Goal: Information Seeking & Learning: Learn about a topic

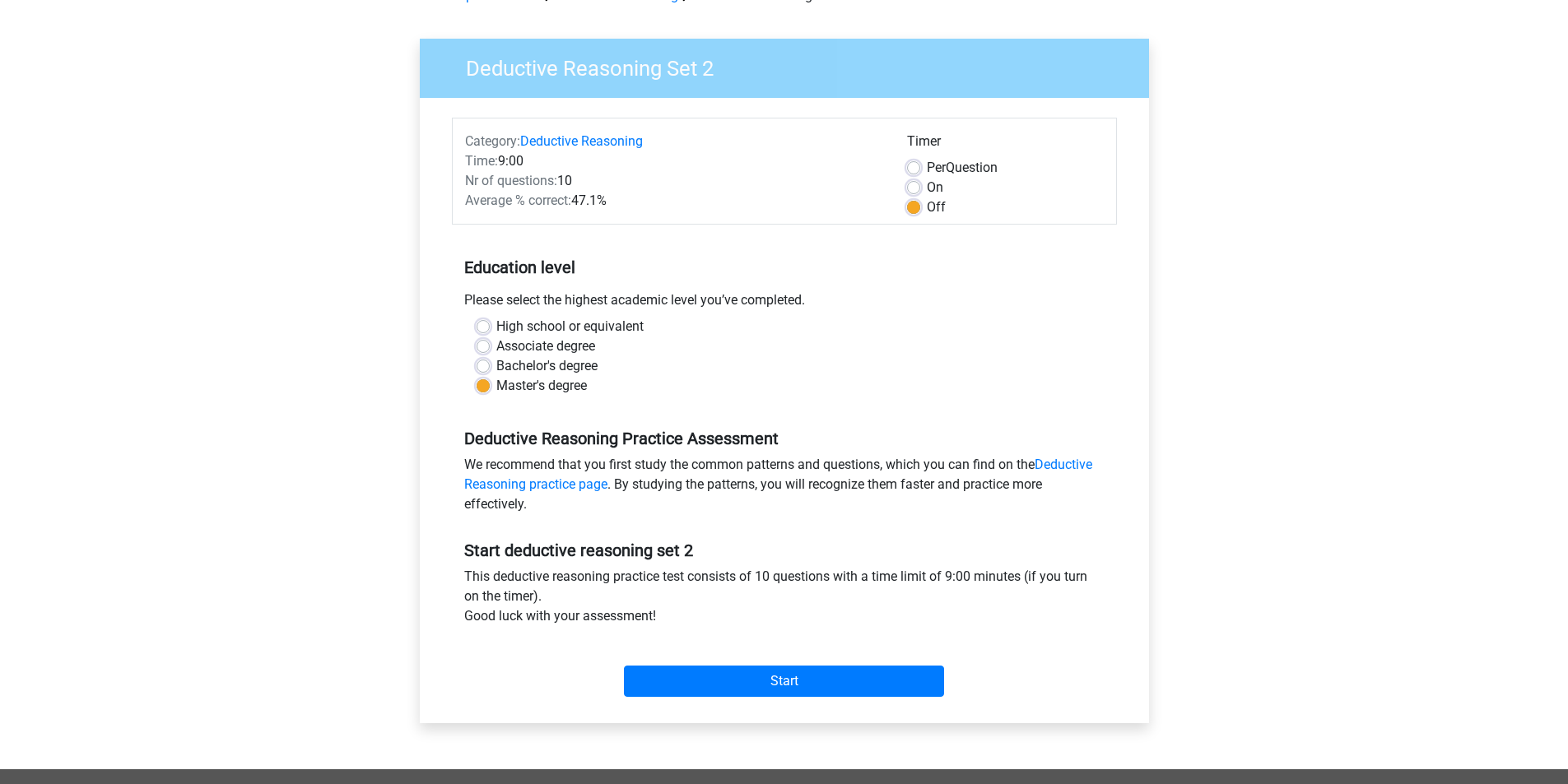
scroll to position [247, 0]
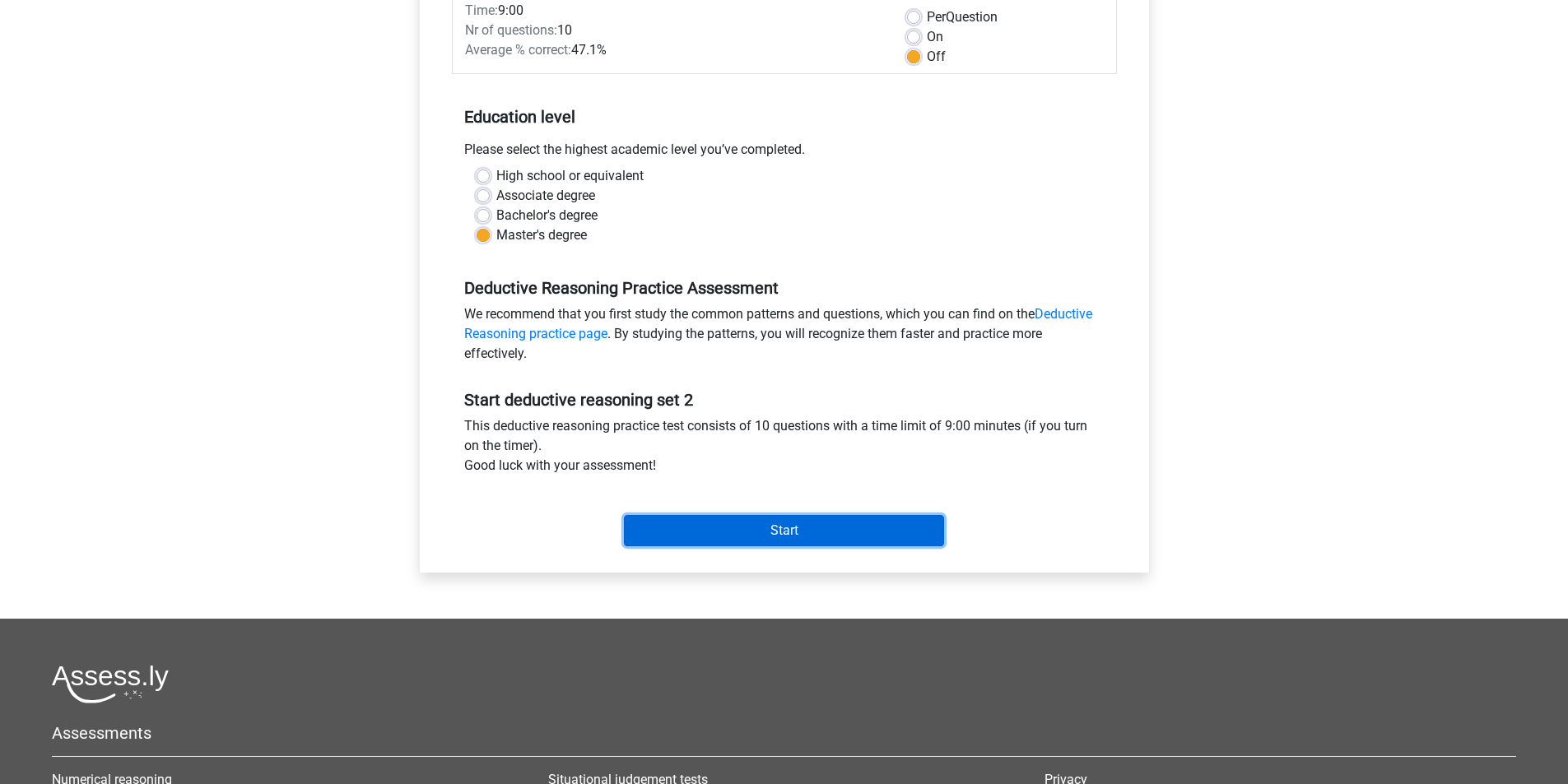
click at [788, 527] on input "Start" at bounding box center [784, 531] width 320 height 31
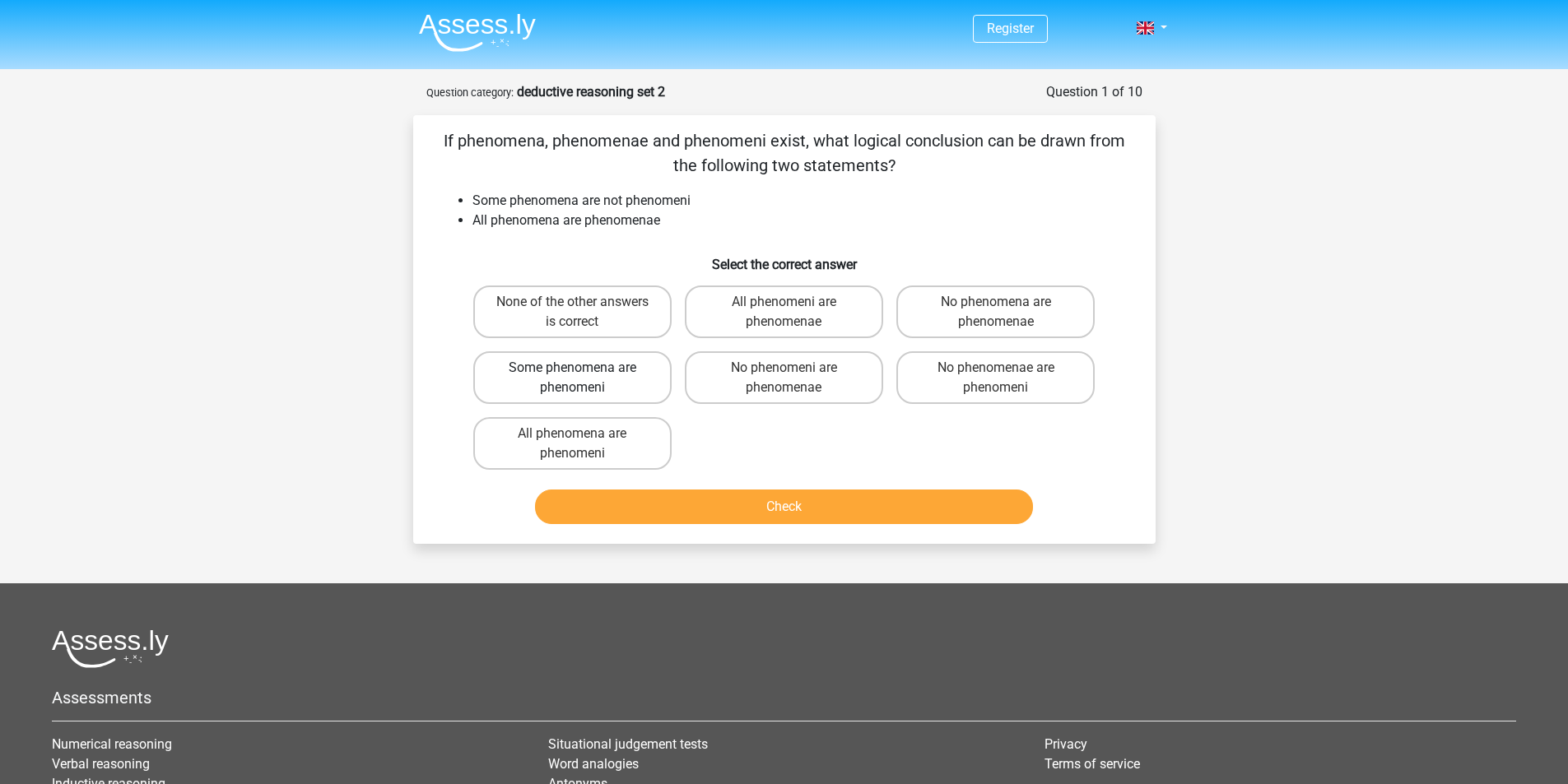
click at [589, 368] on label "Some phenomena are phenomeni" at bounding box center [572, 378] width 198 height 53
click at [582, 368] on input "Some phenomena are phenomeni" at bounding box center [578, 373] width 11 height 11
radio input "true"
click at [774, 515] on button "Check" at bounding box center [784, 507] width 498 height 35
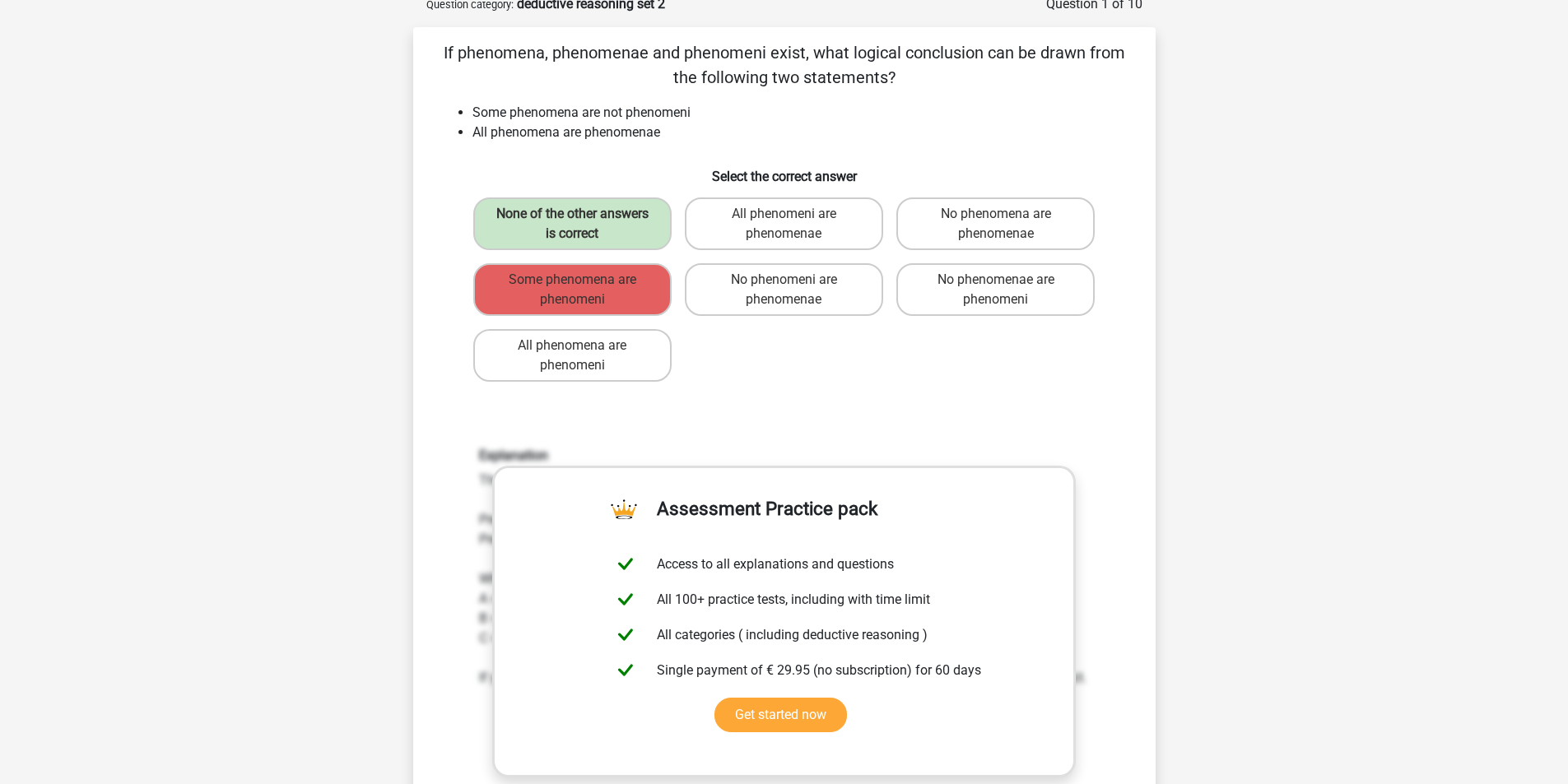
scroll to position [247, 0]
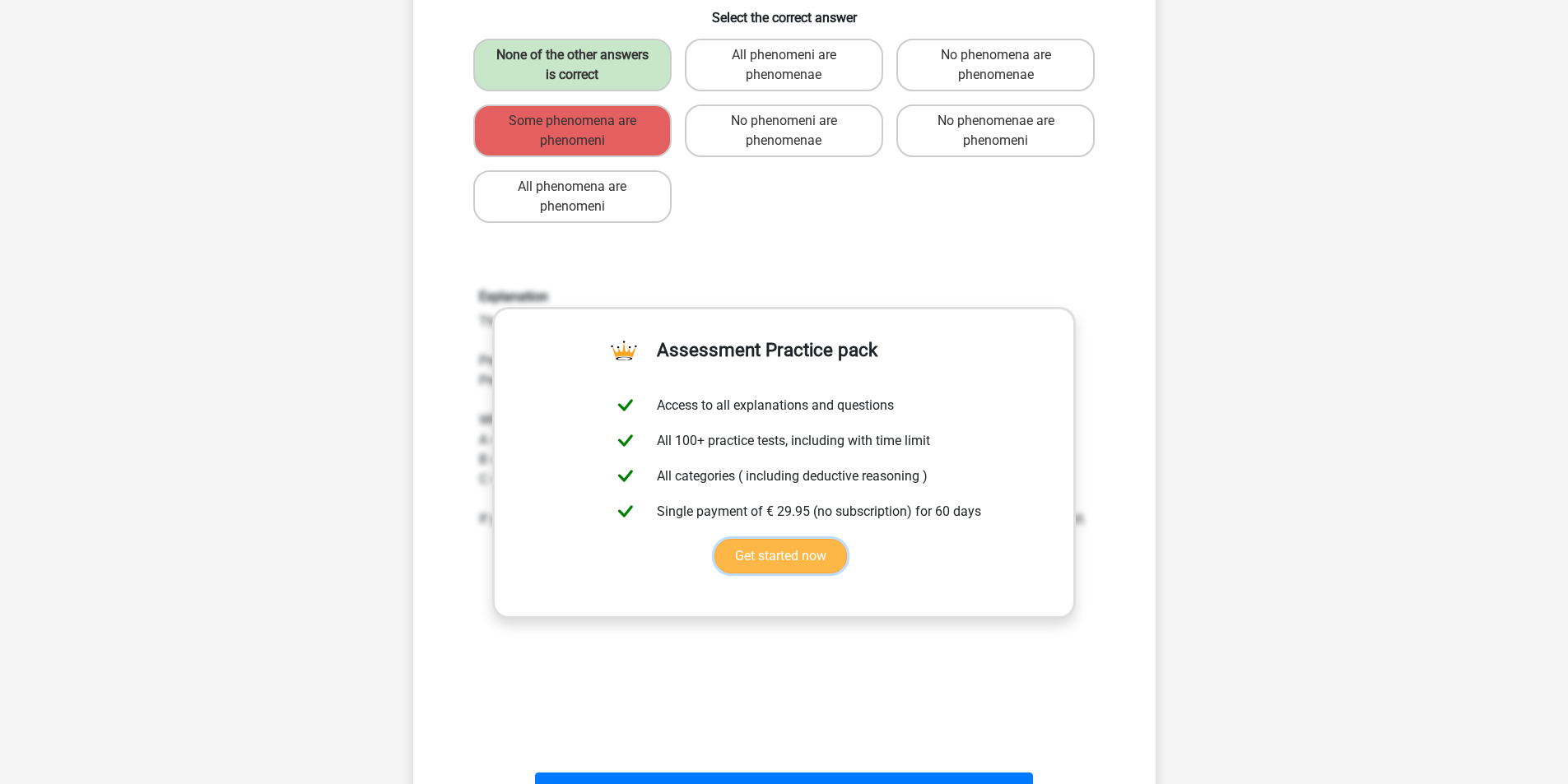
click at [782, 565] on link "Get started now" at bounding box center [780, 556] width 133 height 35
click at [1083, 200] on div "None of the other answers is correct All phenomeni are phenomenae No phenomena …" at bounding box center [784, 130] width 635 height 197
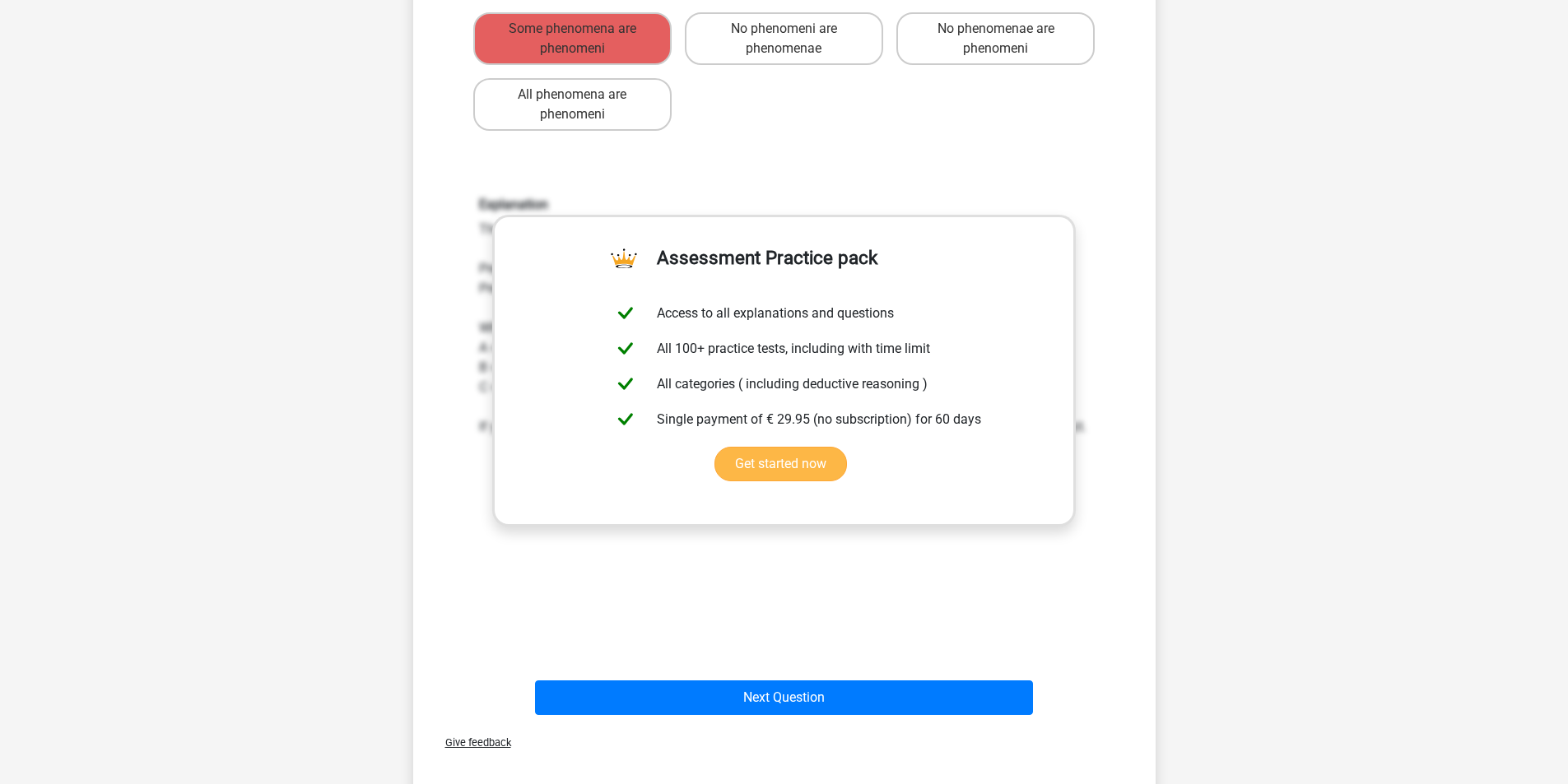
scroll to position [412, 0]
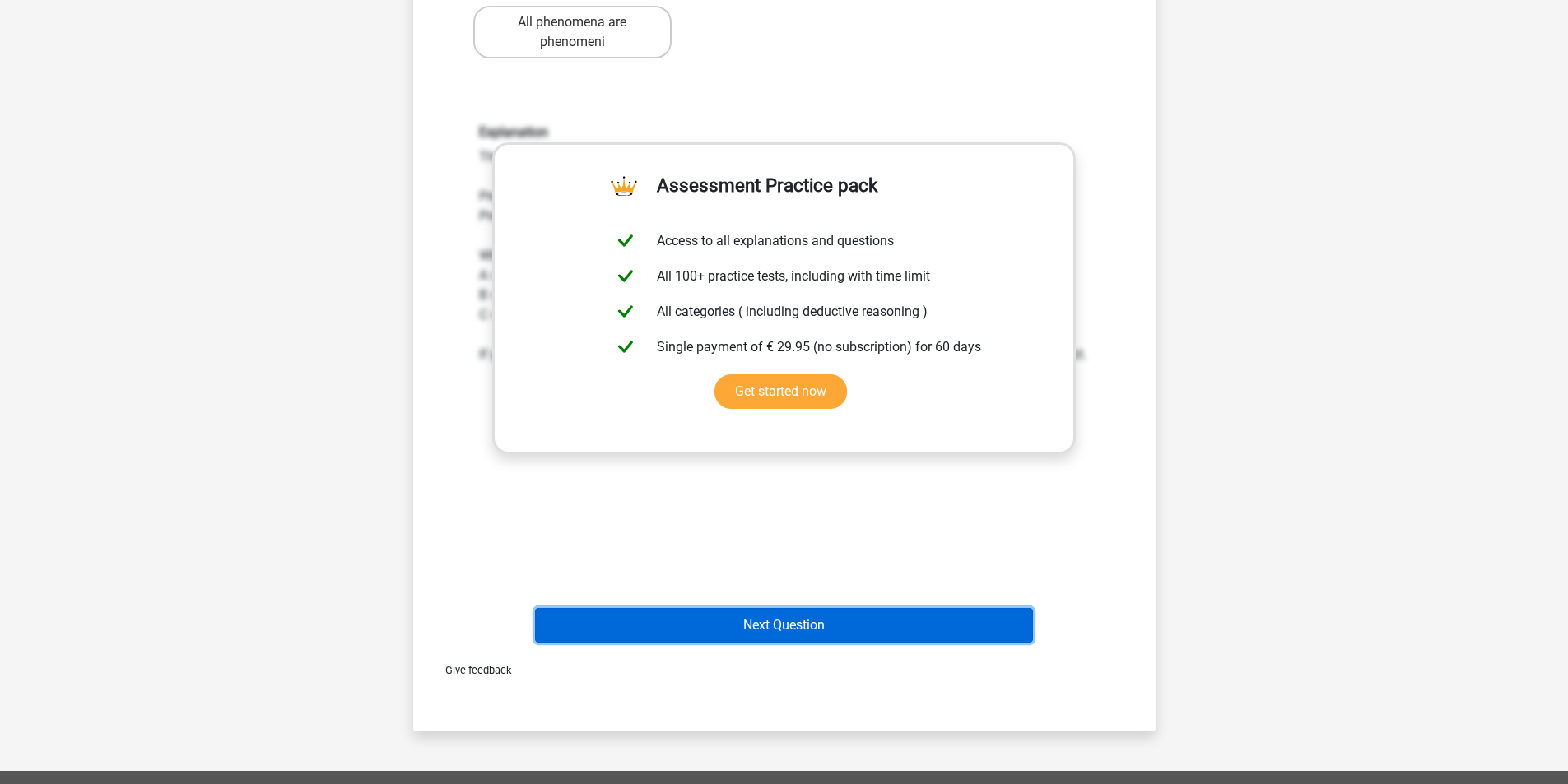
click at [767, 616] on button "Next Question" at bounding box center [784, 625] width 498 height 35
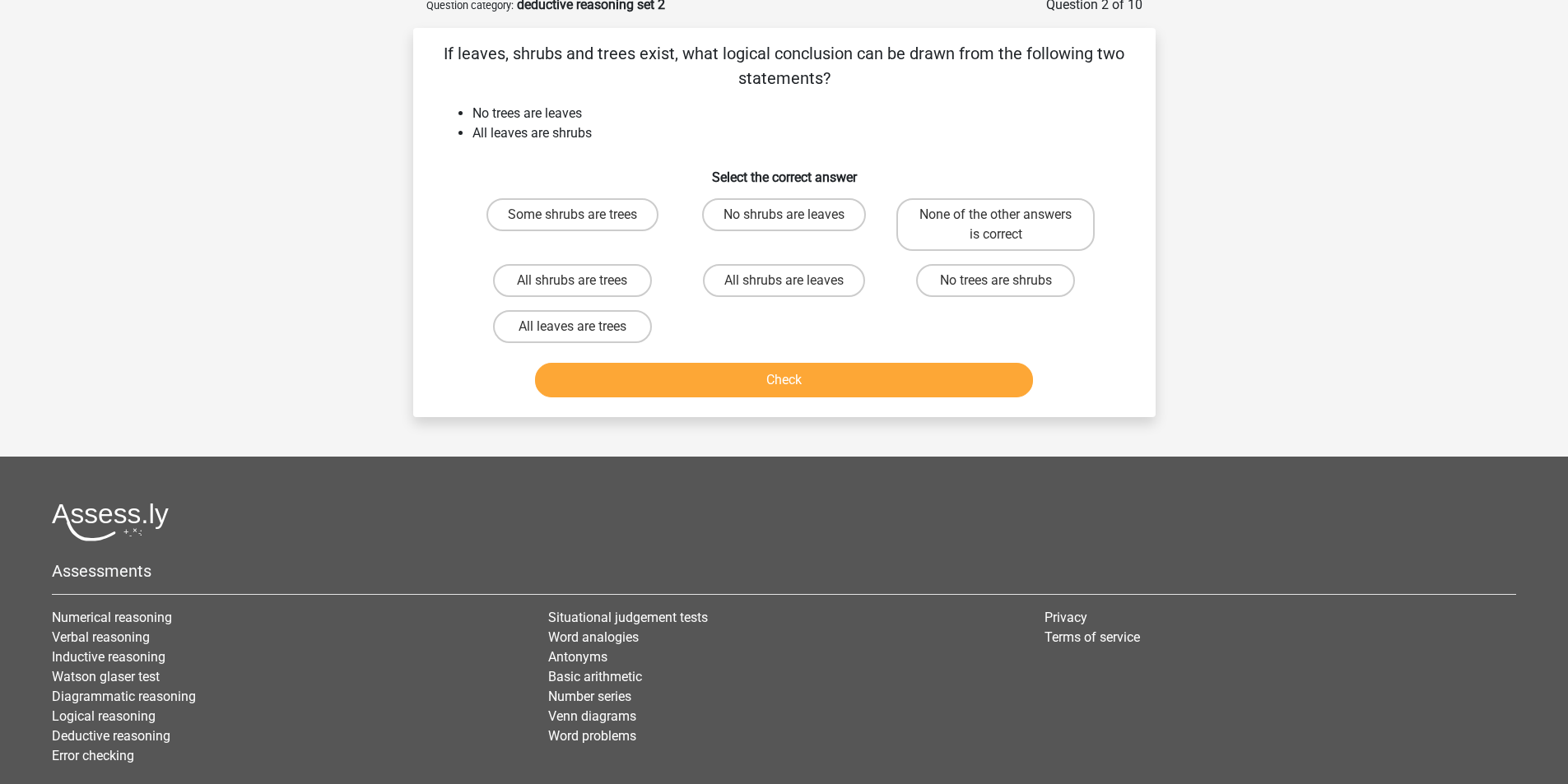
scroll to position [83, 0]
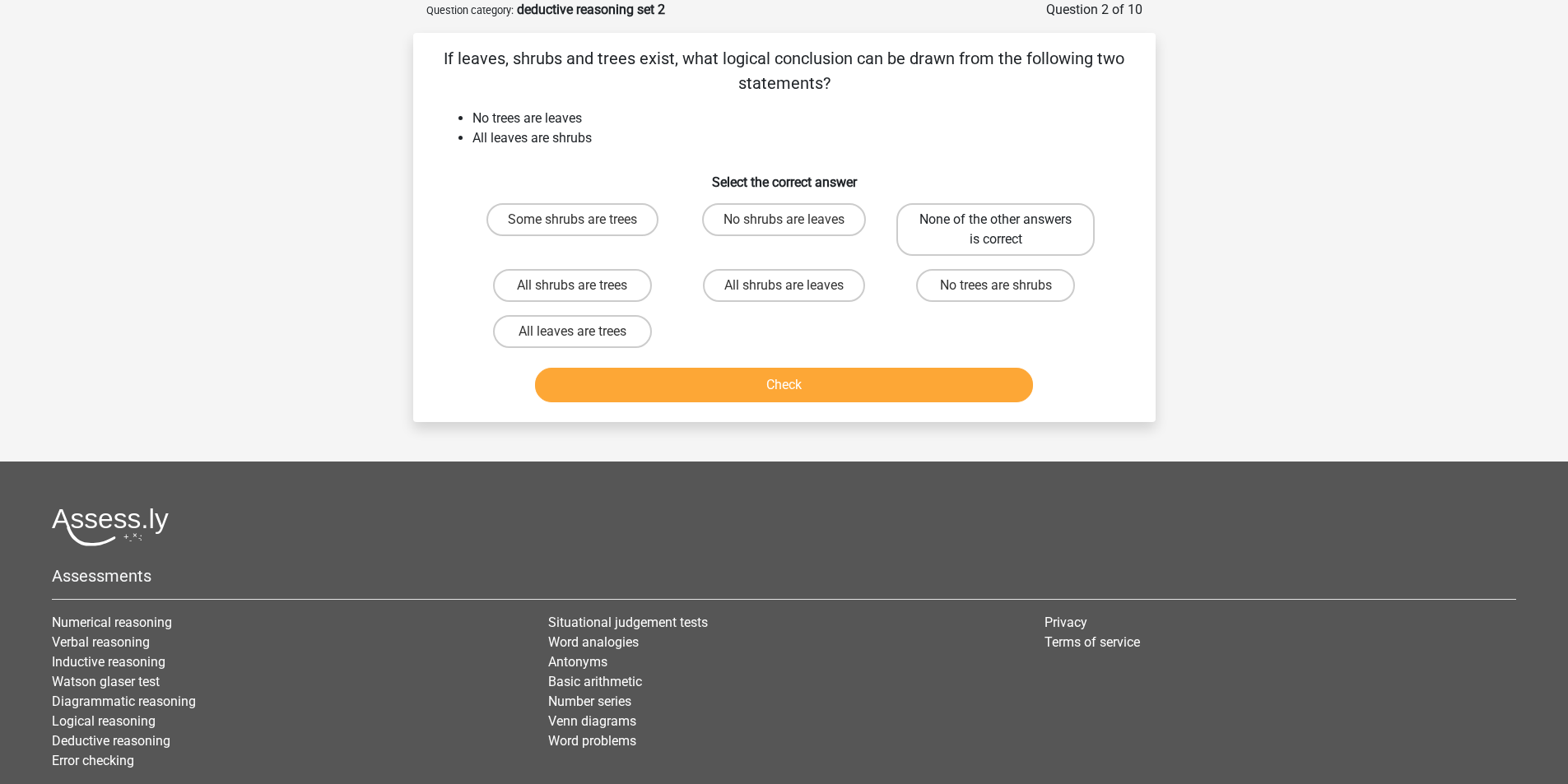
click at [991, 229] on label "None of the other answers is correct" at bounding box center [995, 230] width 198 height 53
click at [996, 229] on input "None of the other answers is correct" at bounding box center [1001, 225] width 11 height 11
radio input "true"
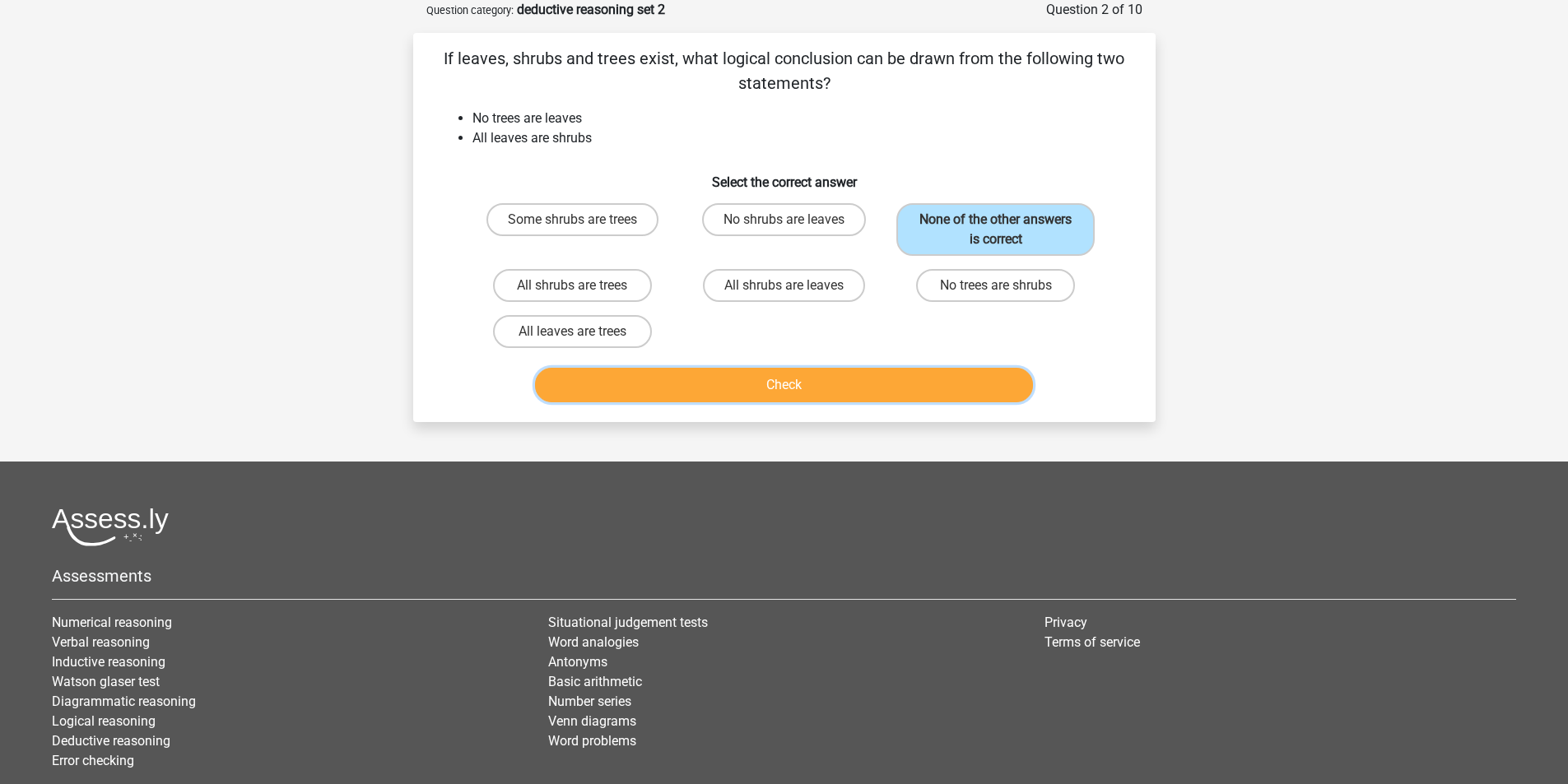
click at [883, 381] on button "Check" at bounding box center [784, 385] width 498 height 35
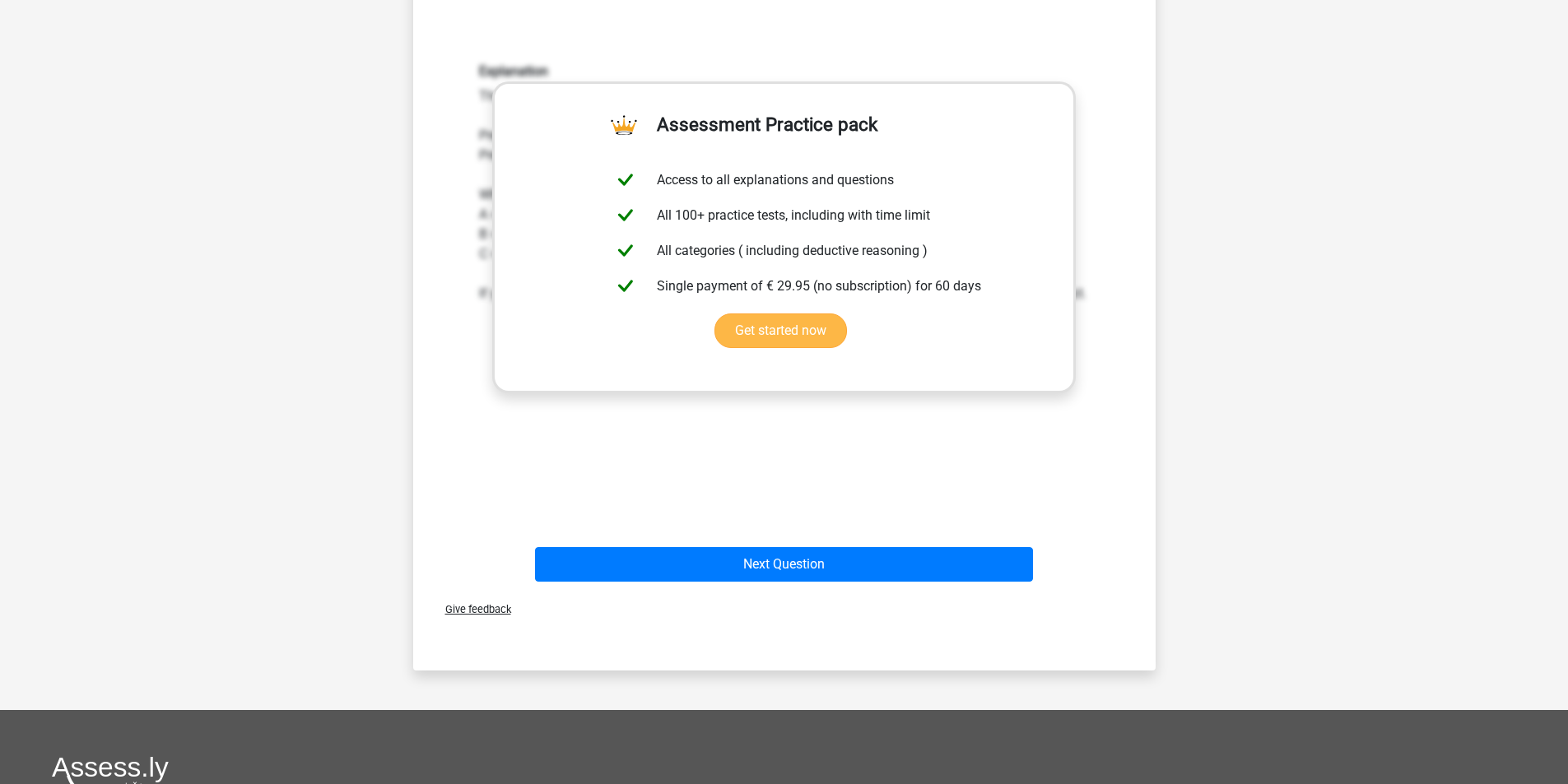
scroll to position [576, 0]
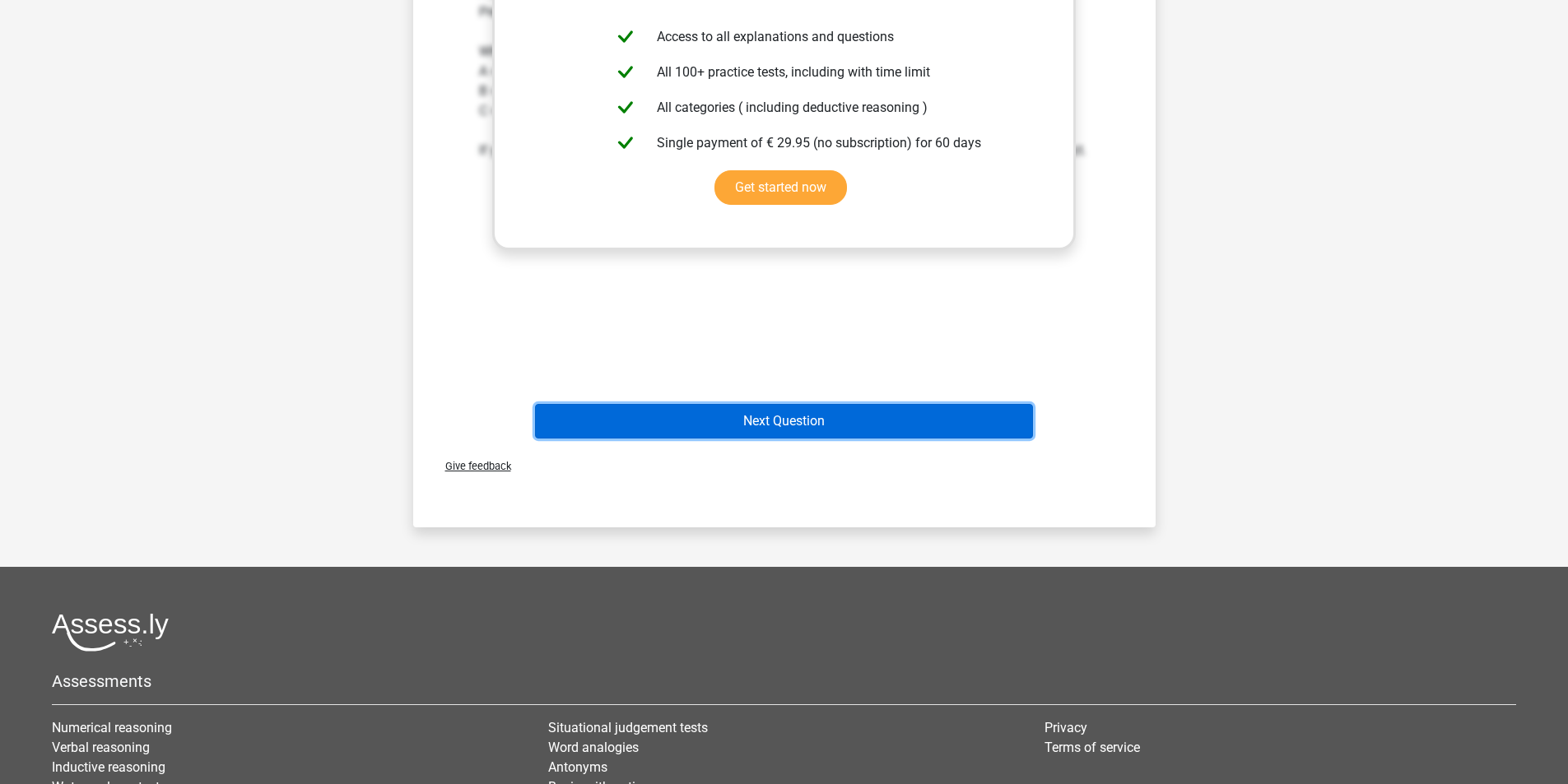
click at [808, 421] on button "Next Question" at bounding box center [784, 422] width 498 height 35
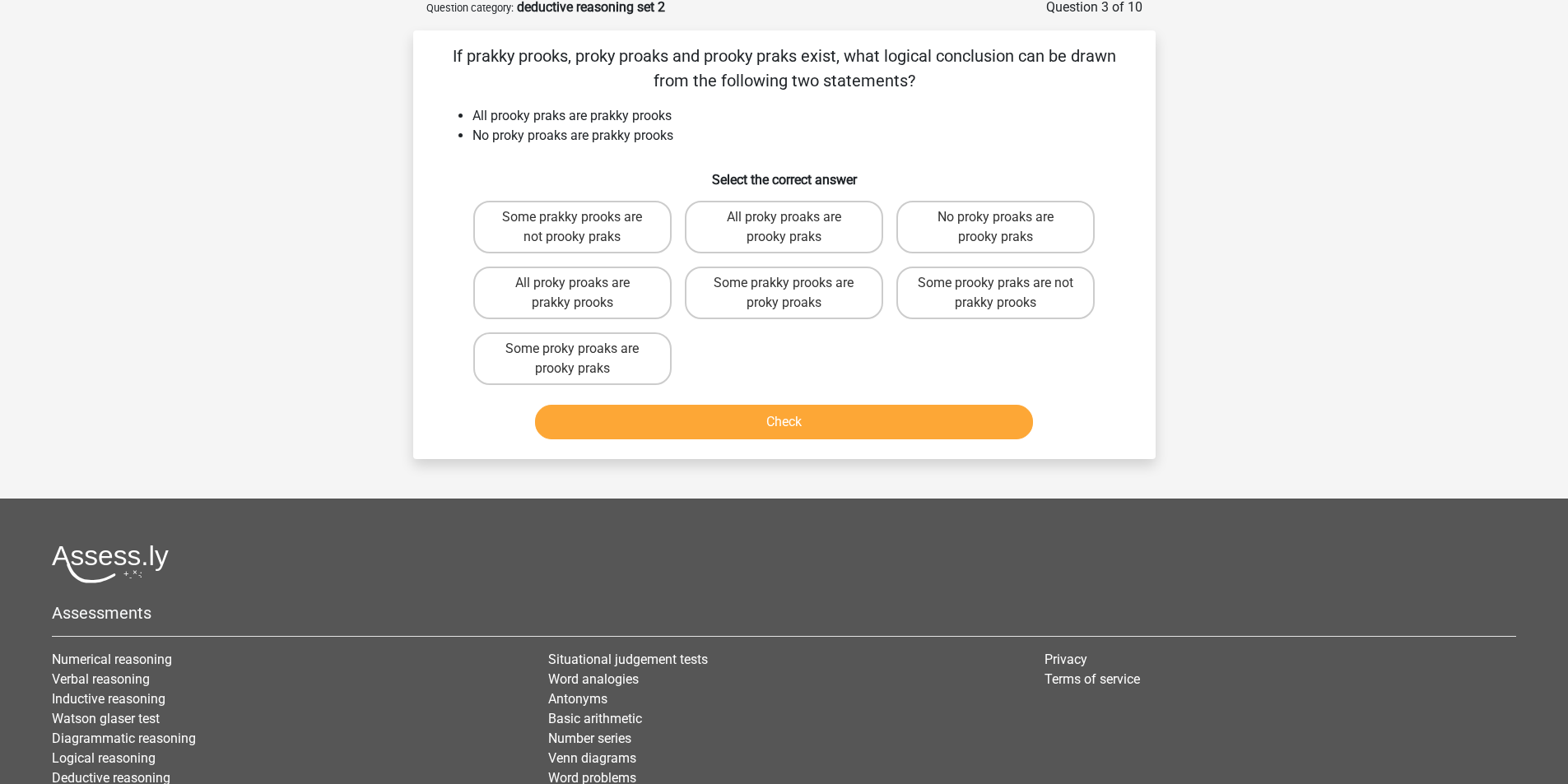
scroll to position [83, 0]
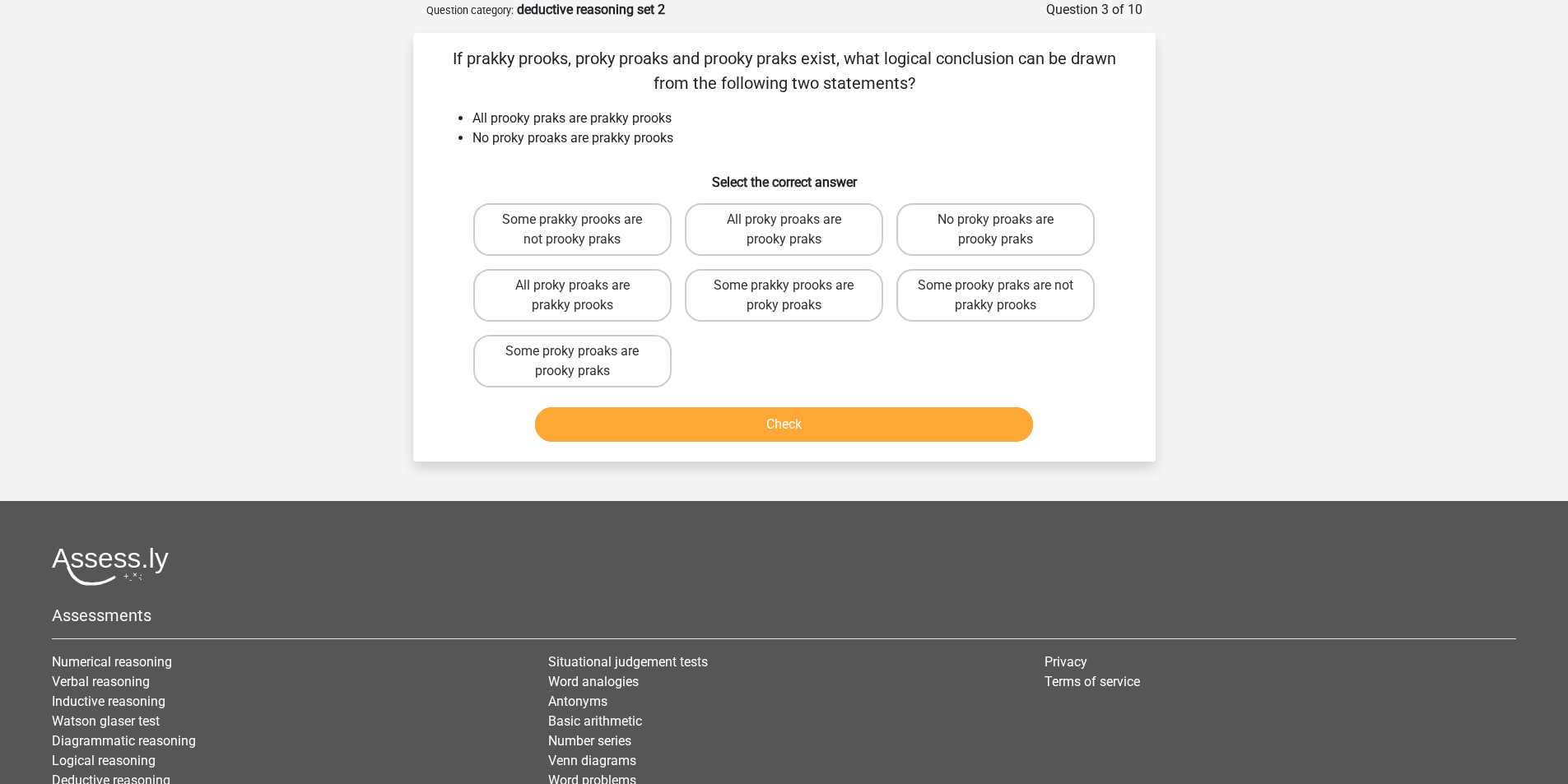
click at [773, 432] on button "Check" at bounding box center [784, 424] width 498 height 35
click at [1005, 297] on label "Some prooky praks are not prakky prooks" at bounding box center [995, 295] width 198 height 53
click at [1005, 296] on input "Some prooky praks are not prakky prooks" at bounding box center [1001, 291] width 11 height 11
radio input "true"
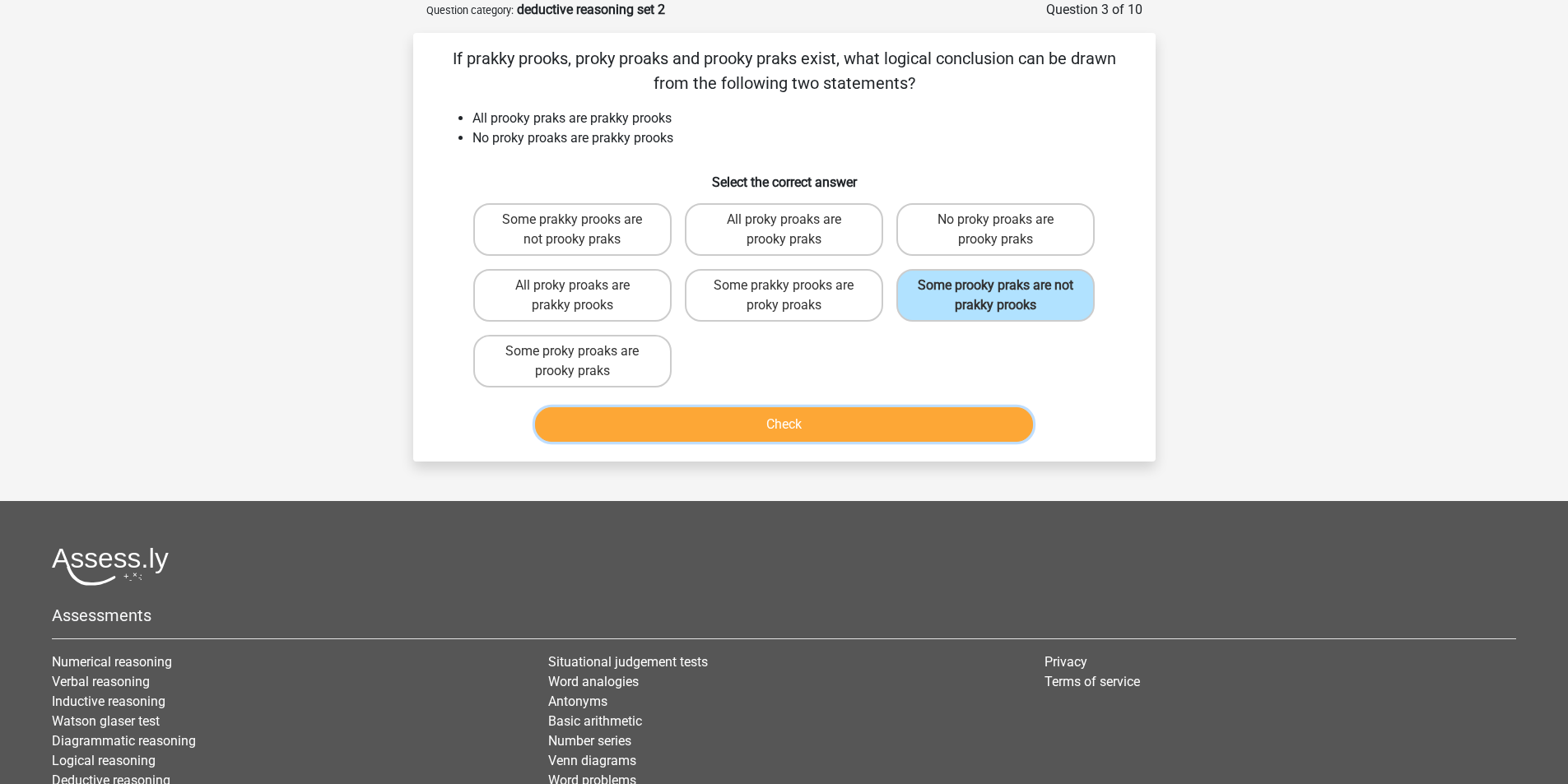
click at [838, 422] on button "Check" at bounding box center [784, 424] width 498 height 35
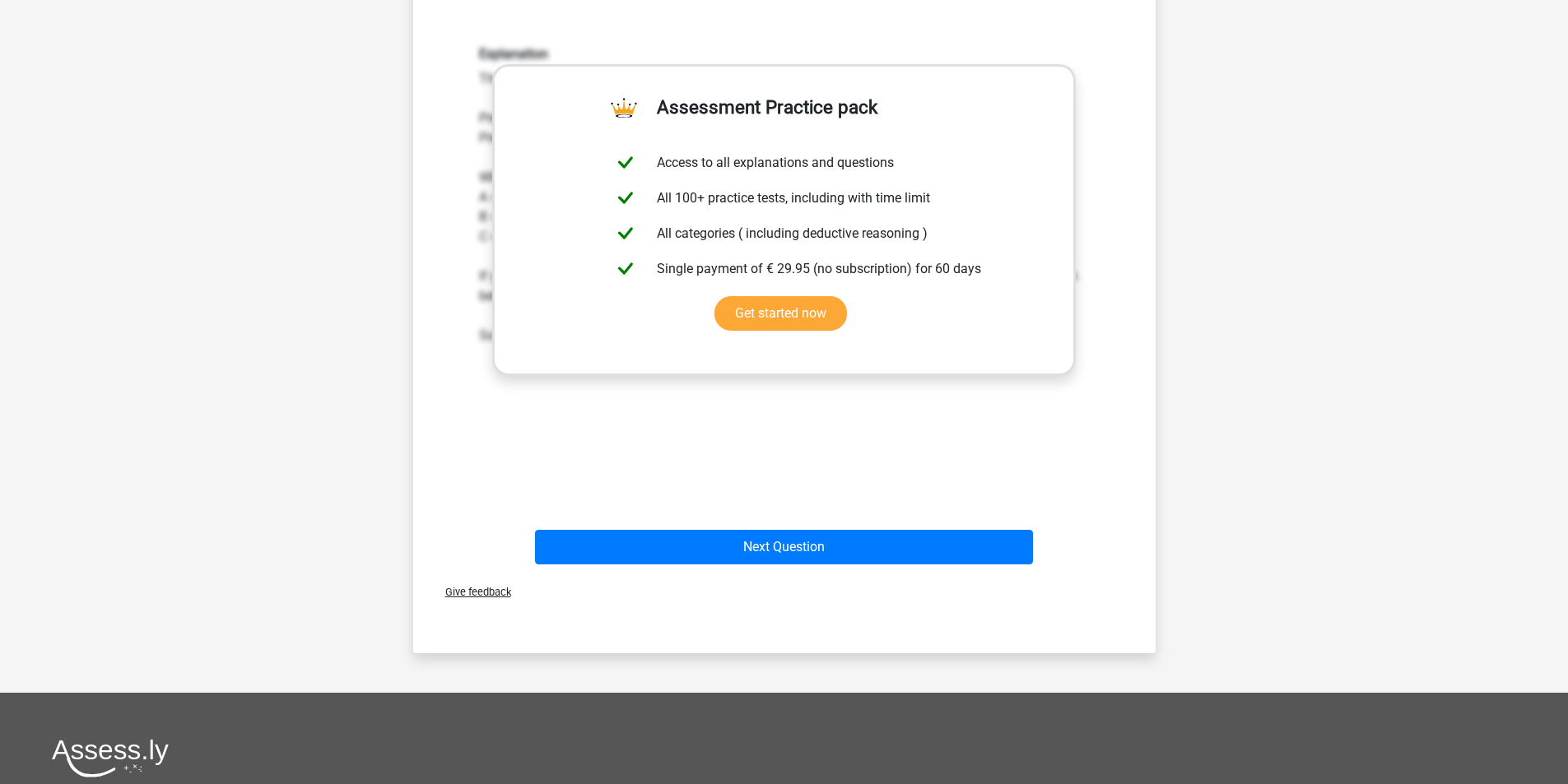
scroll to position [493, 0]
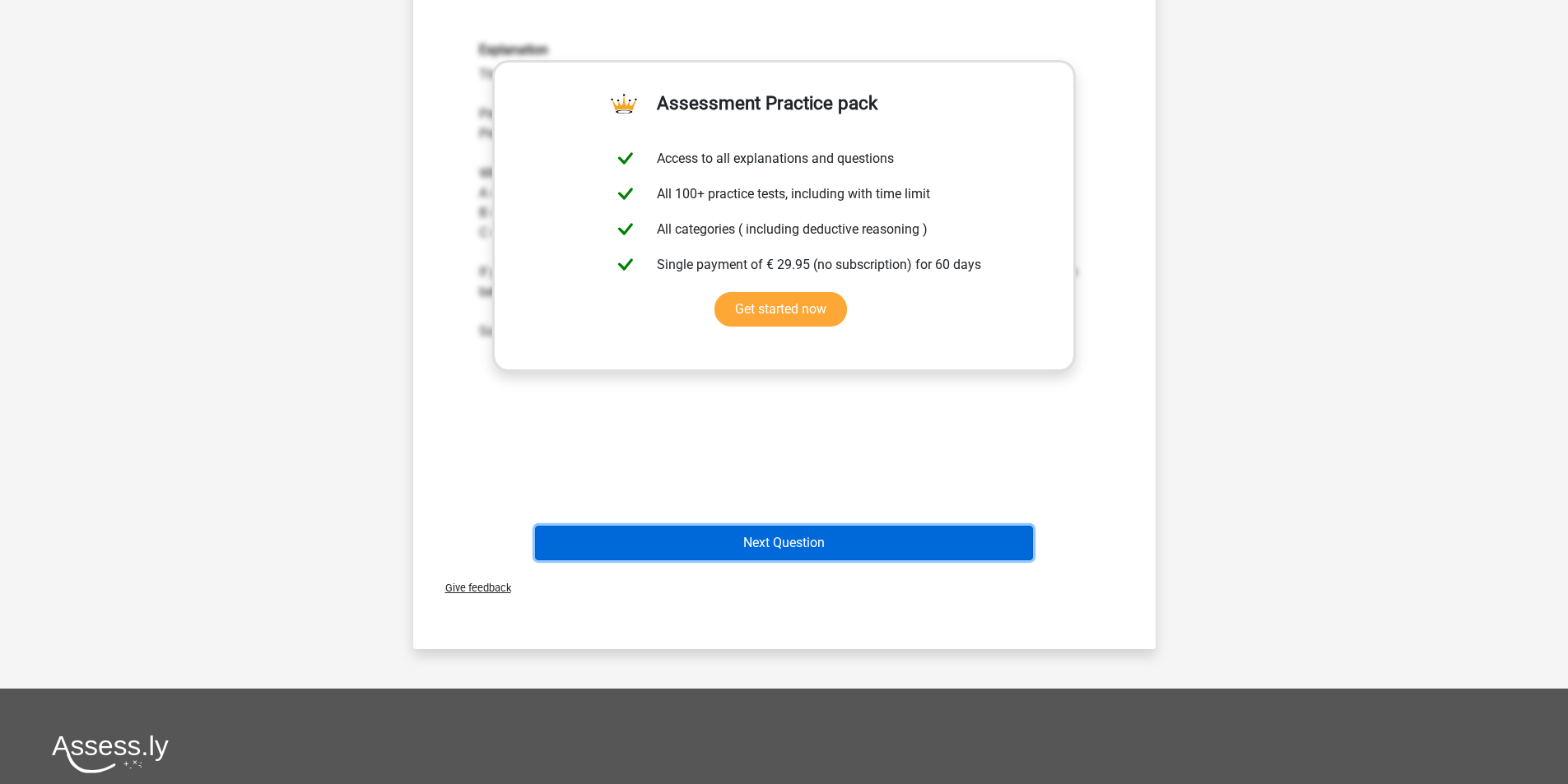
click at [839, 538] on button "Next Question" at bounding box center [784, 543] width 498 height 35
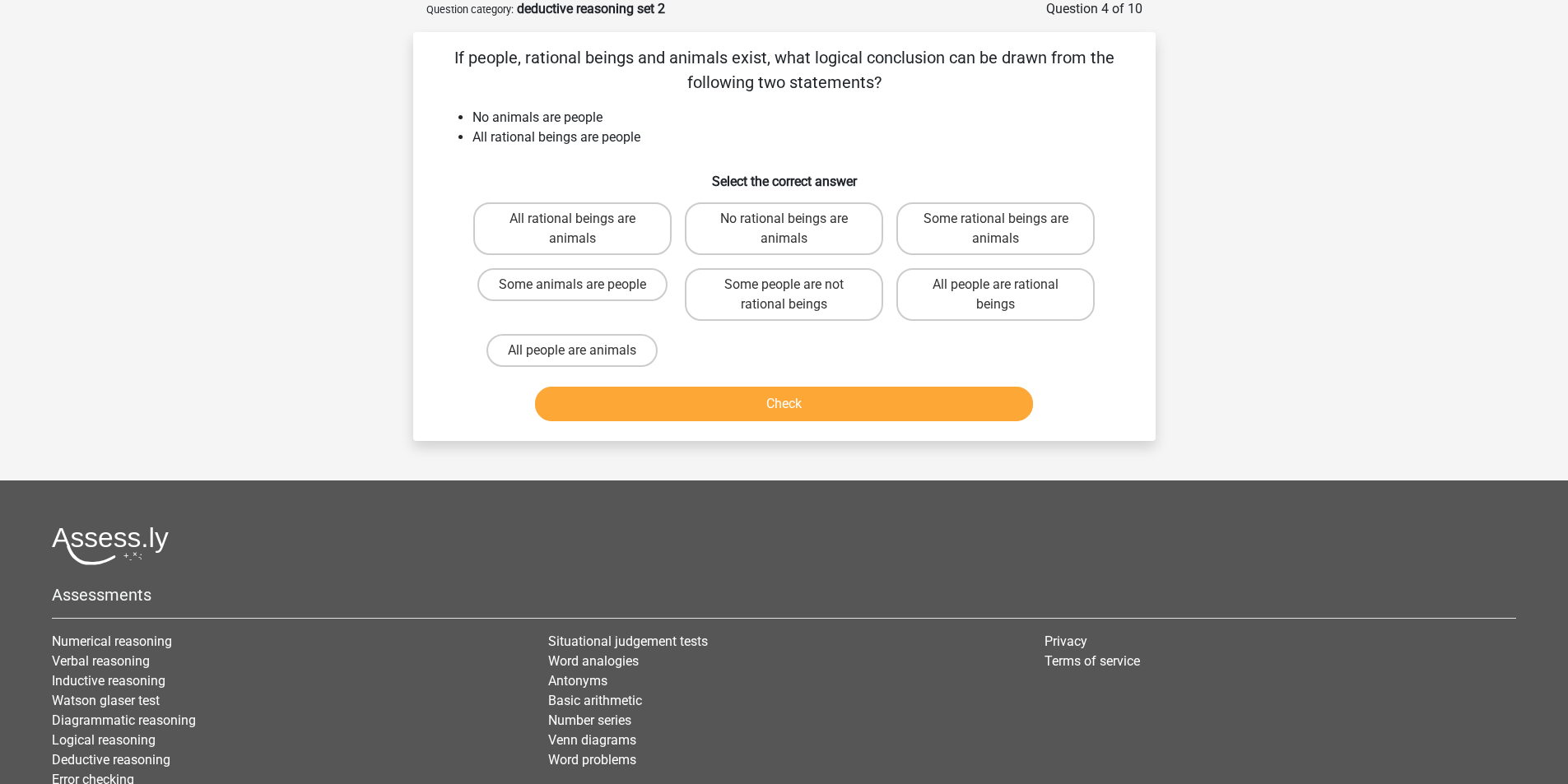
scroll to position [83, 0]
click at [739, 233] on label "No rational beings are animals" at bounding box center [784, 230] width 198 height 53
click at [783, 231] on input "No rational beings are animals" at bounding box center [789, 225] width 11 height 11
radio input "true"
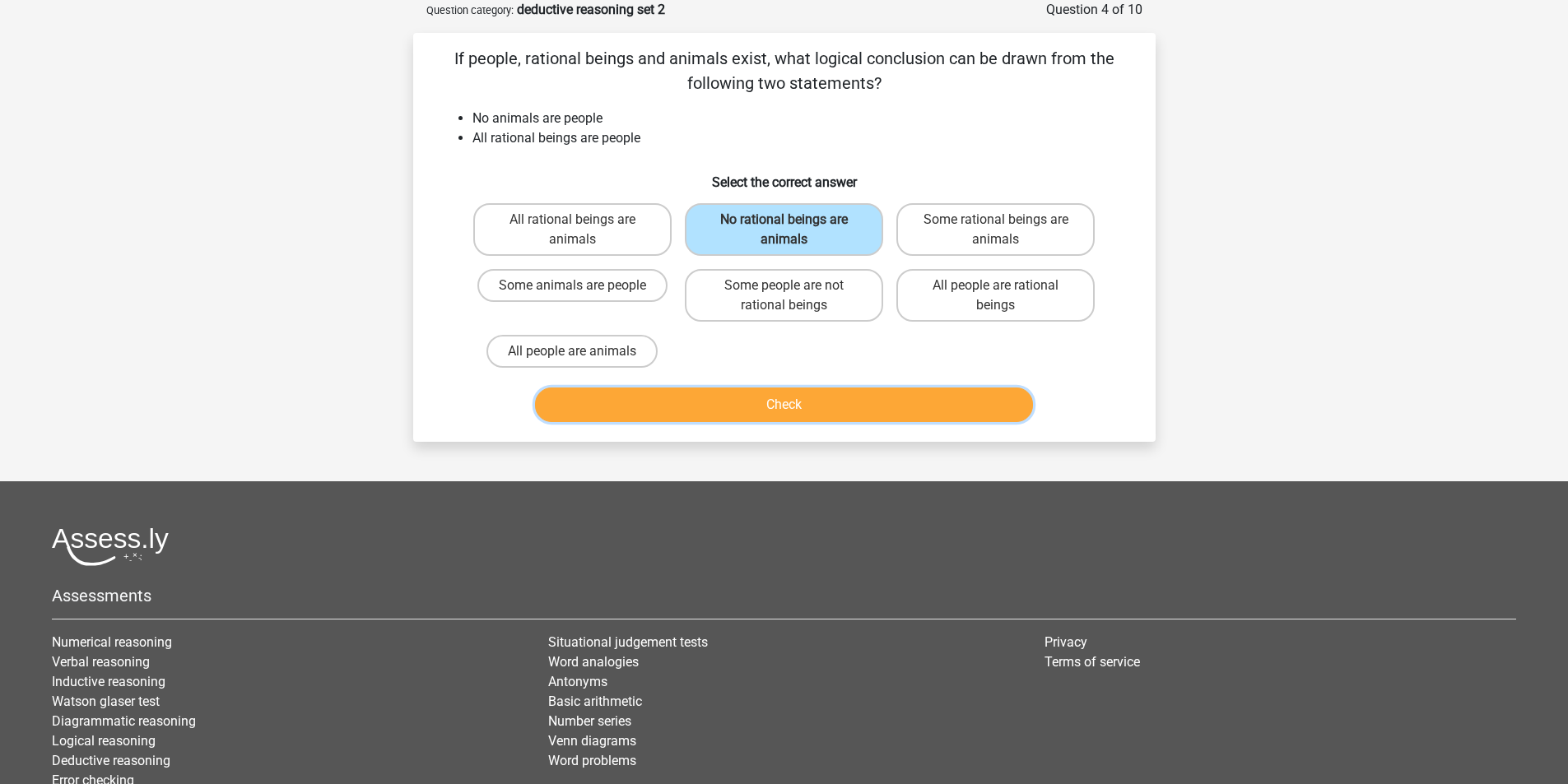
click at [785, 406] on button "Check" at bounding box center [784, 405] width 498 height 35
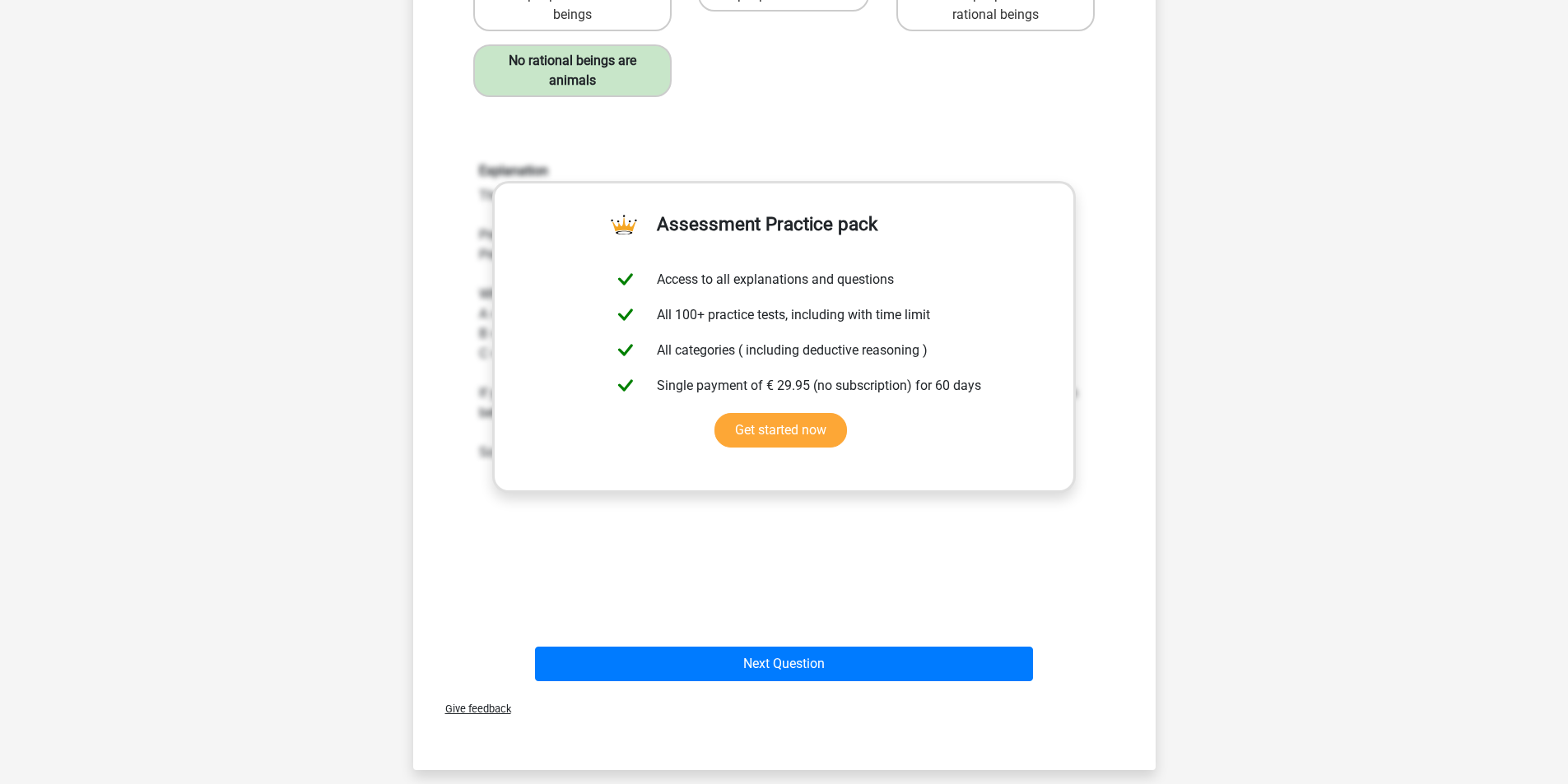
scroll to position [412, 0]
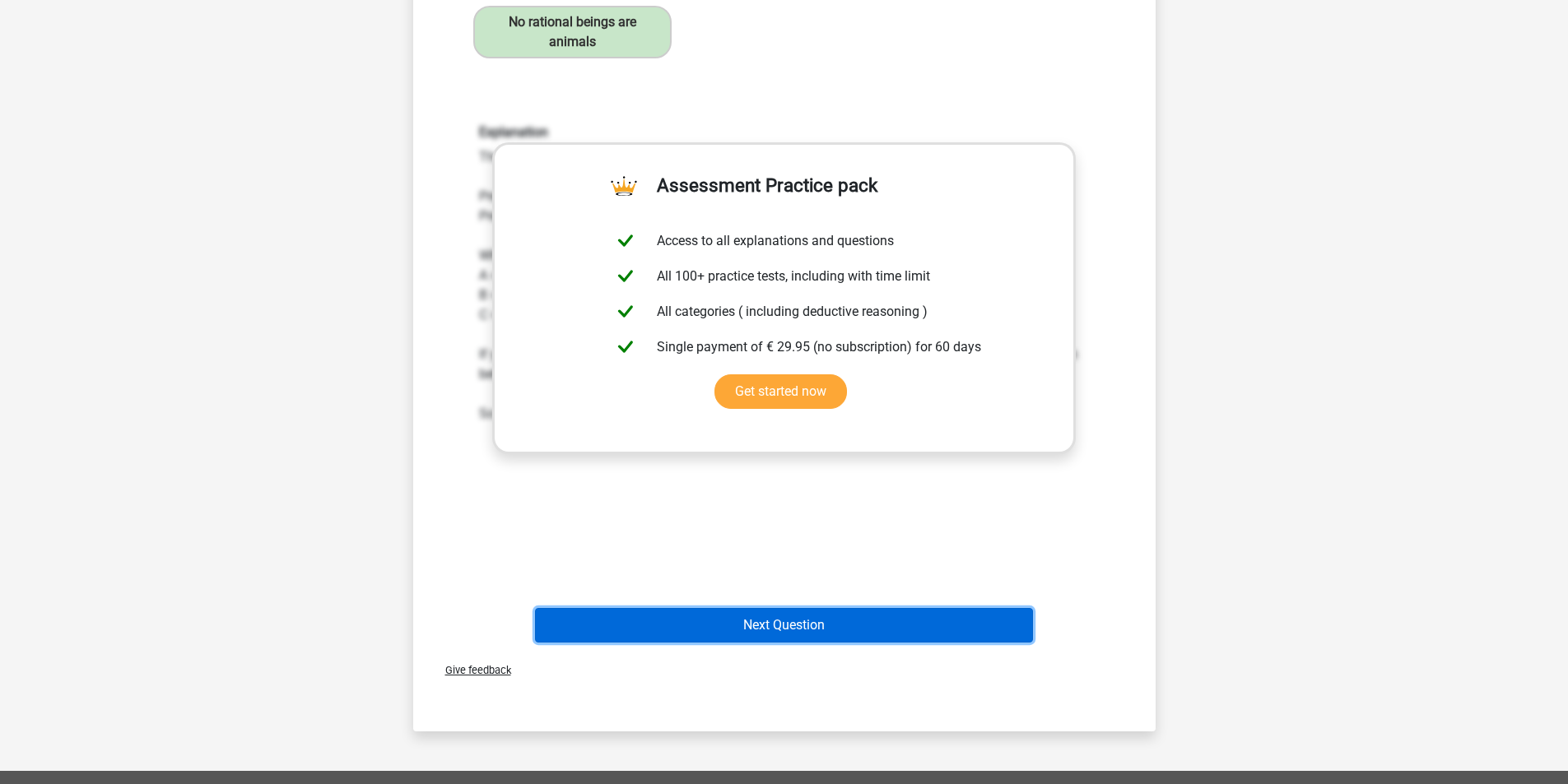
click at [790, 633] on button "Next Question" at bounding box center [784, 625] width 498 height 35
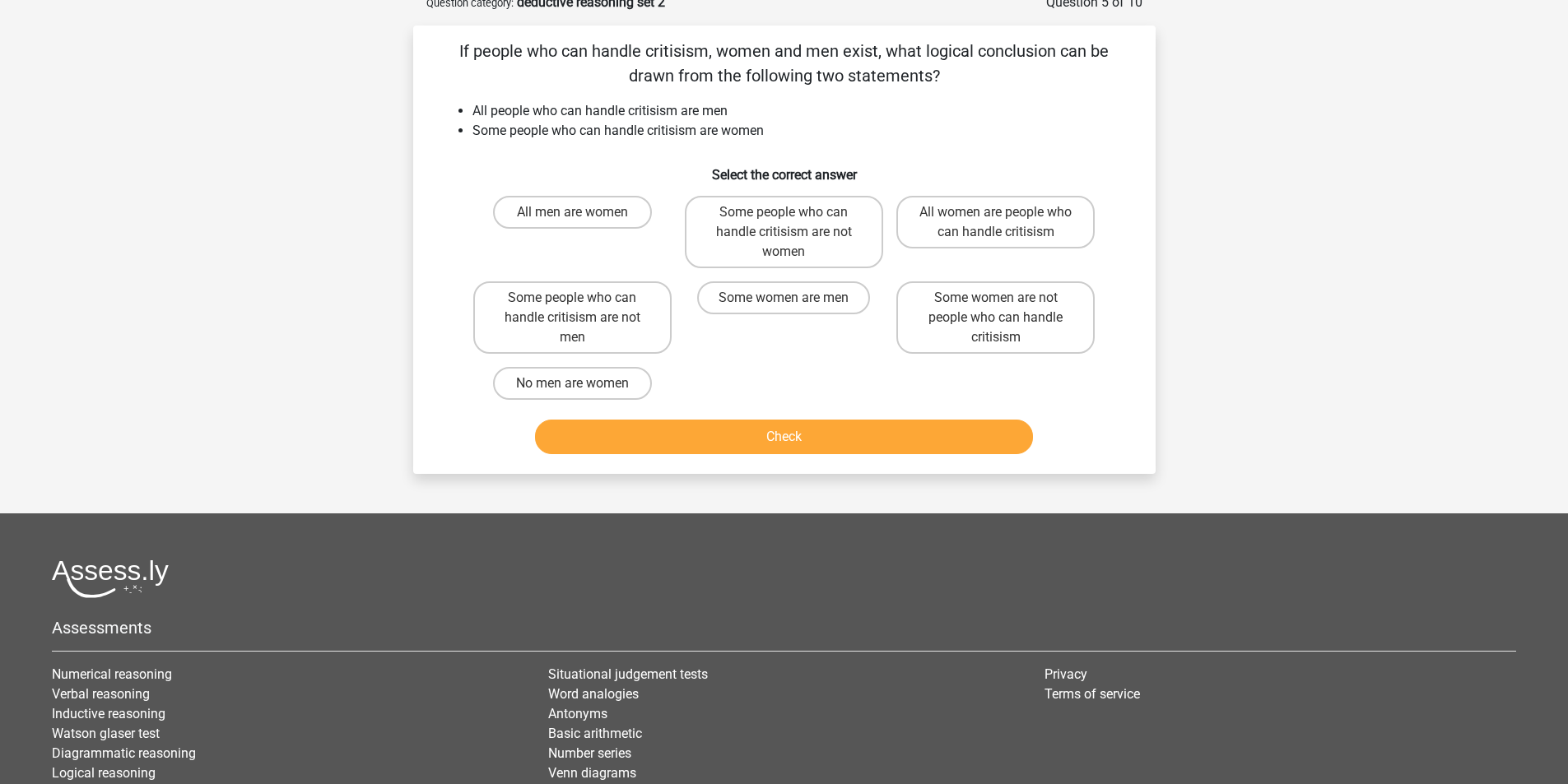
scroll to position [83, 0]
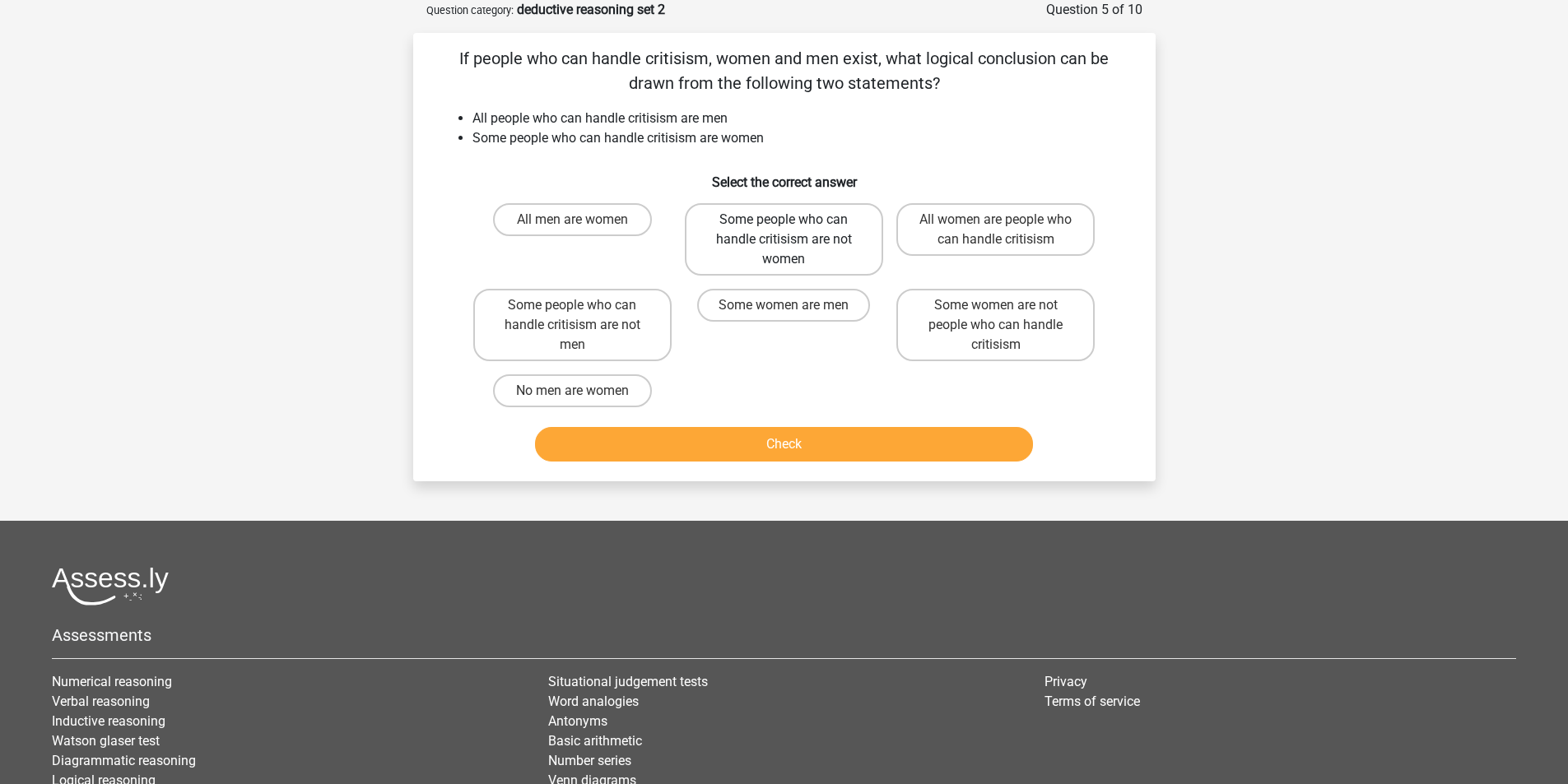
click at [831, 253] on label "Some people who can handle critisism are not women" at bounding box center [784, 240] width 198 height 73
click at [794, 231] on input "Some people who can handle critisism are not women" at bounding box center [789, 225] width 11 height 11
radio input "true"
click at [874, 432] on button "Check" at bounding box center [784, 444] width 498 height 35
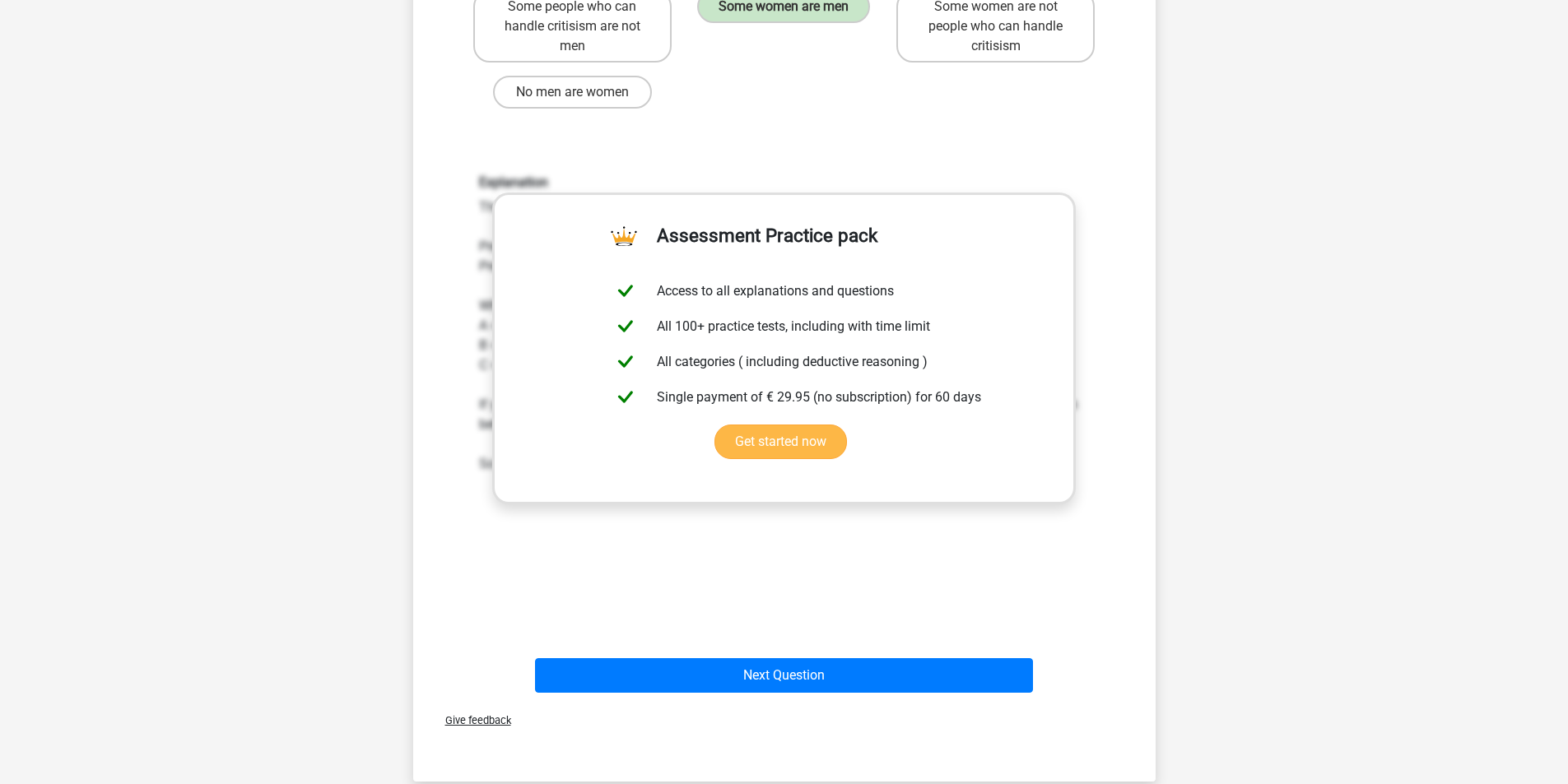
scroll to position [576, 0]
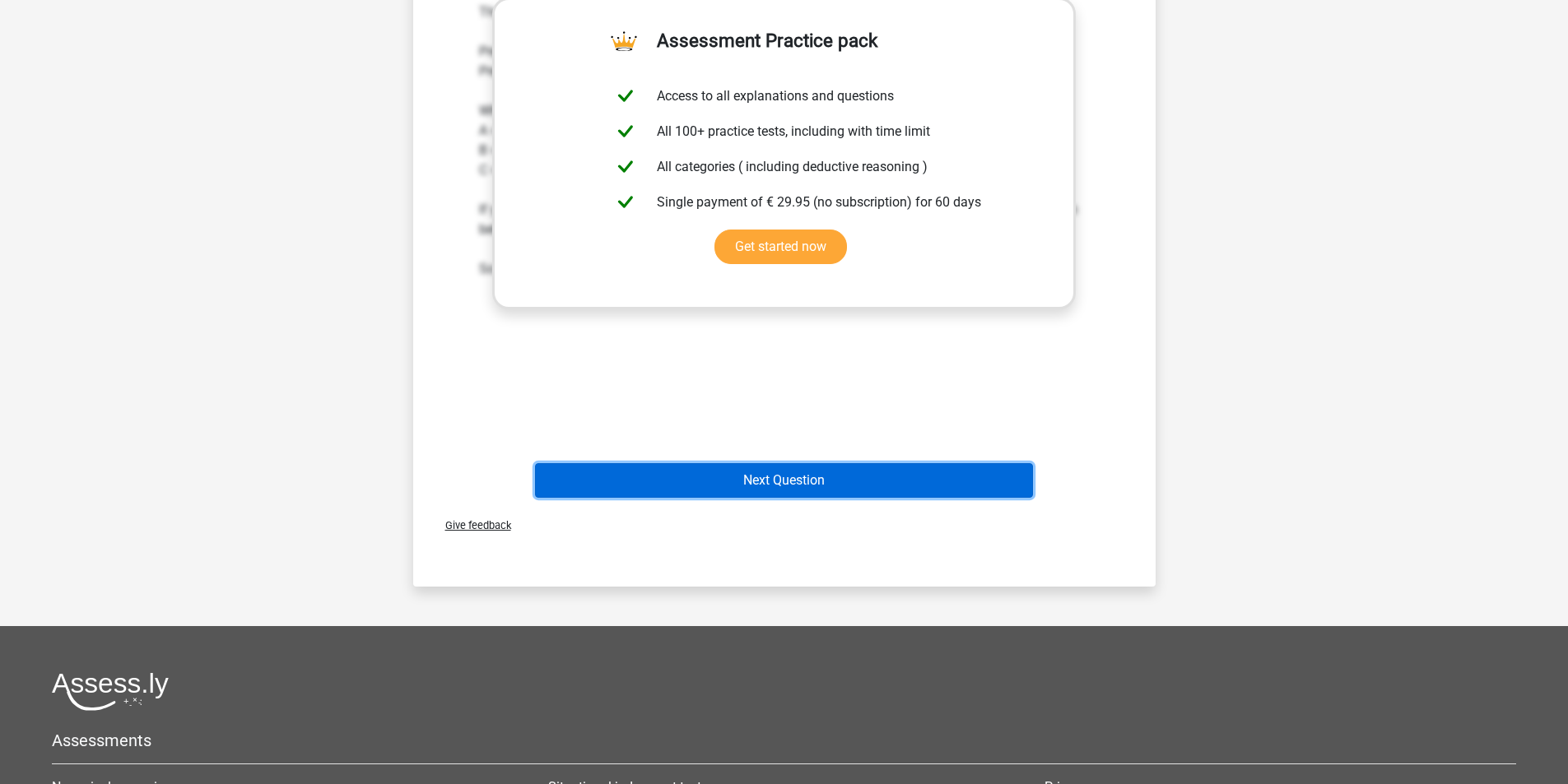
click at [769, 472] on button "Next Question" at bounding box center [784, 481] width 498 height 35
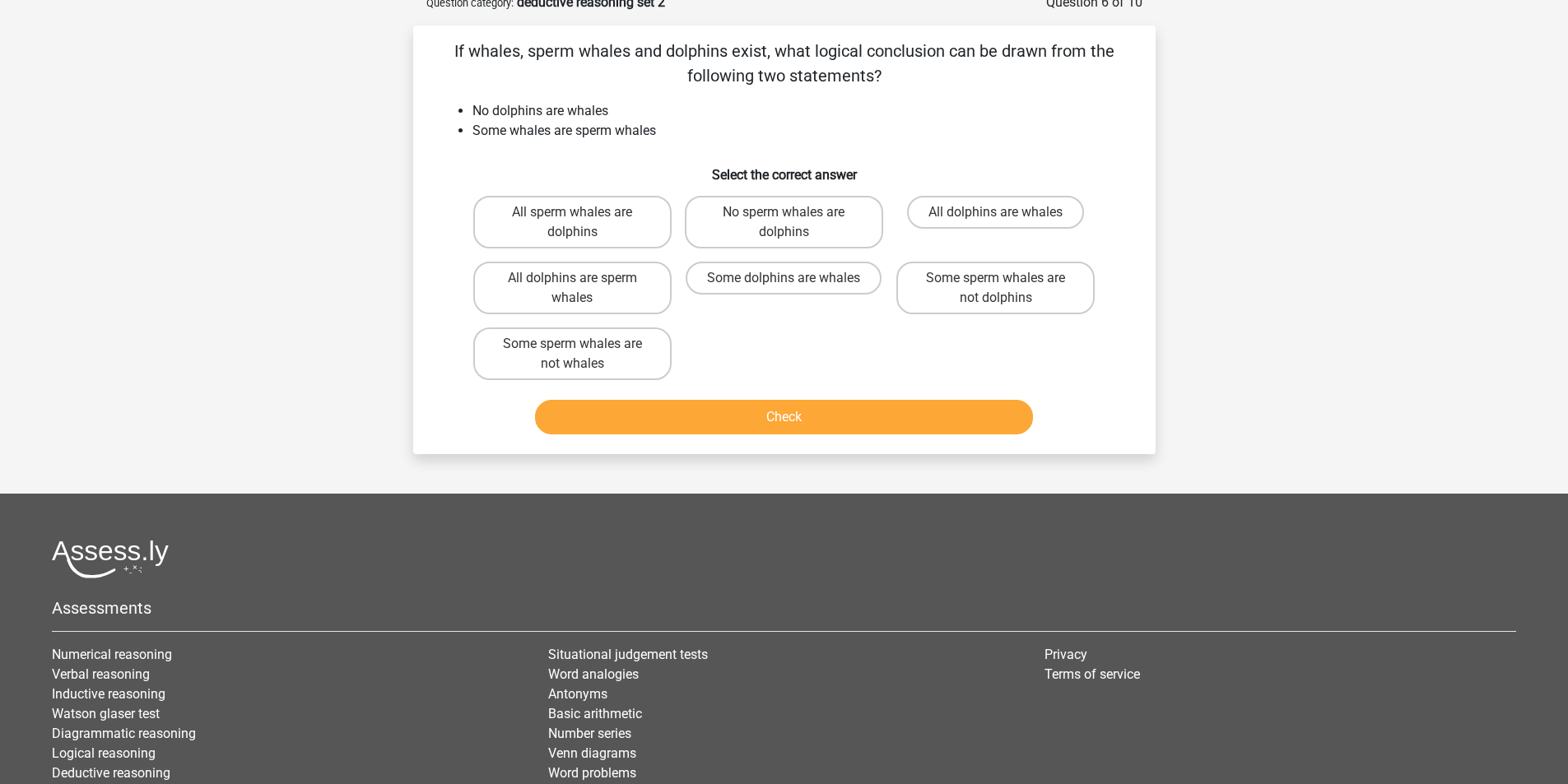
scroll to position [83, 0]
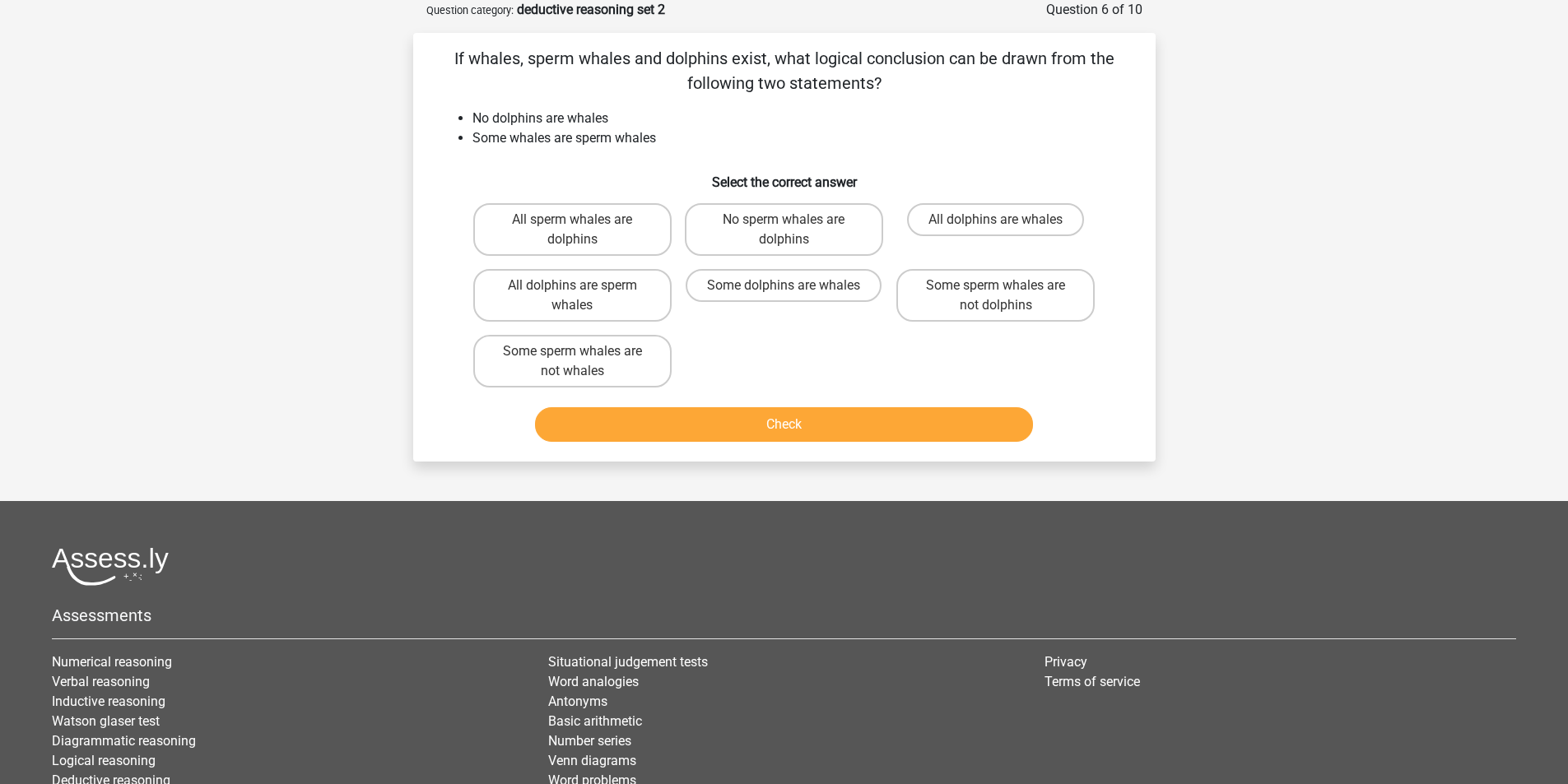
click at [789, 227] on input "No sperm whales are dolphins" at bounding box center [789, 225] width 11 height 11
radio input "true"
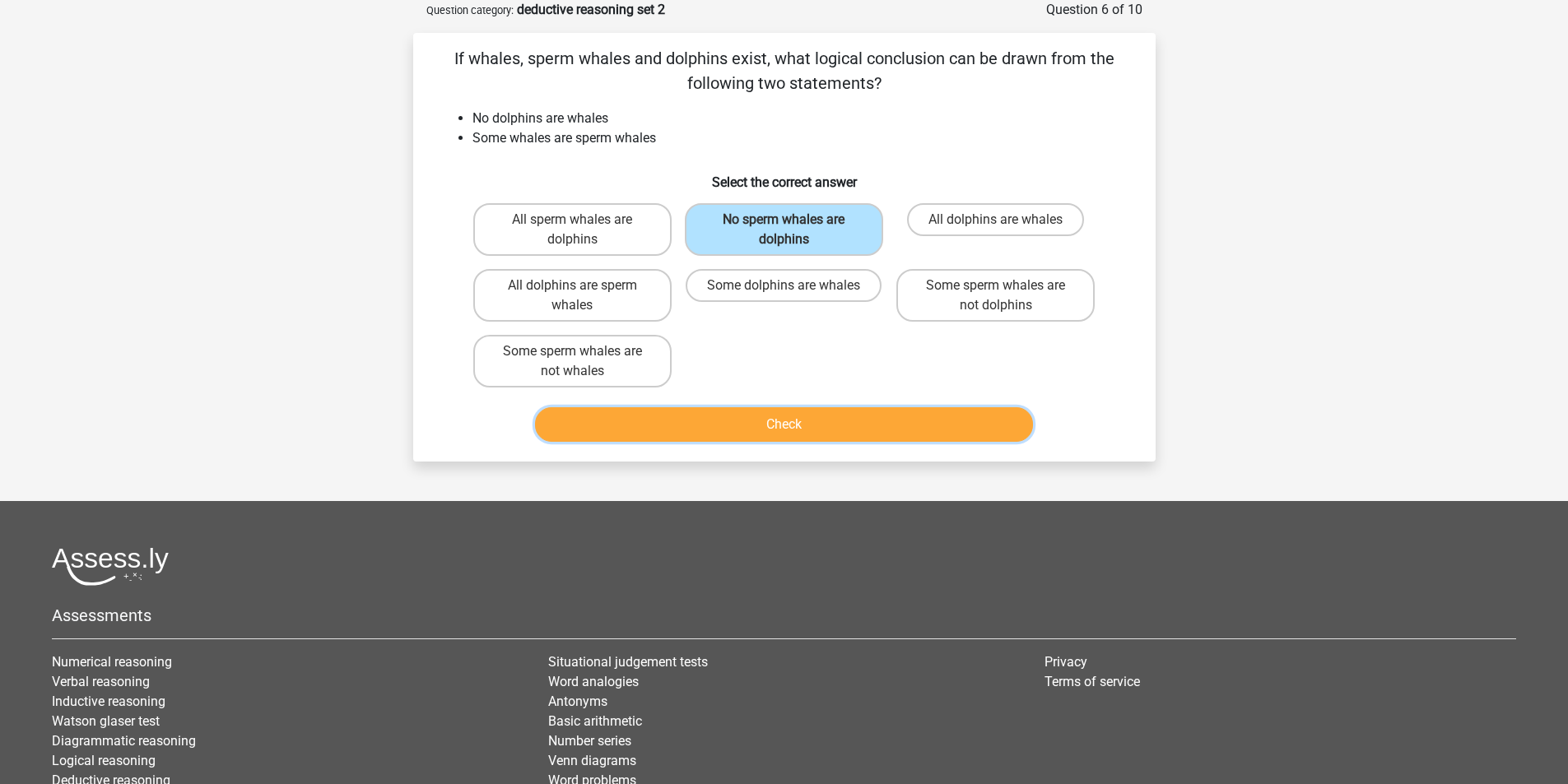
click at [850, 415] on button "Check" at bounding box center [784, 424] width 498 height 35
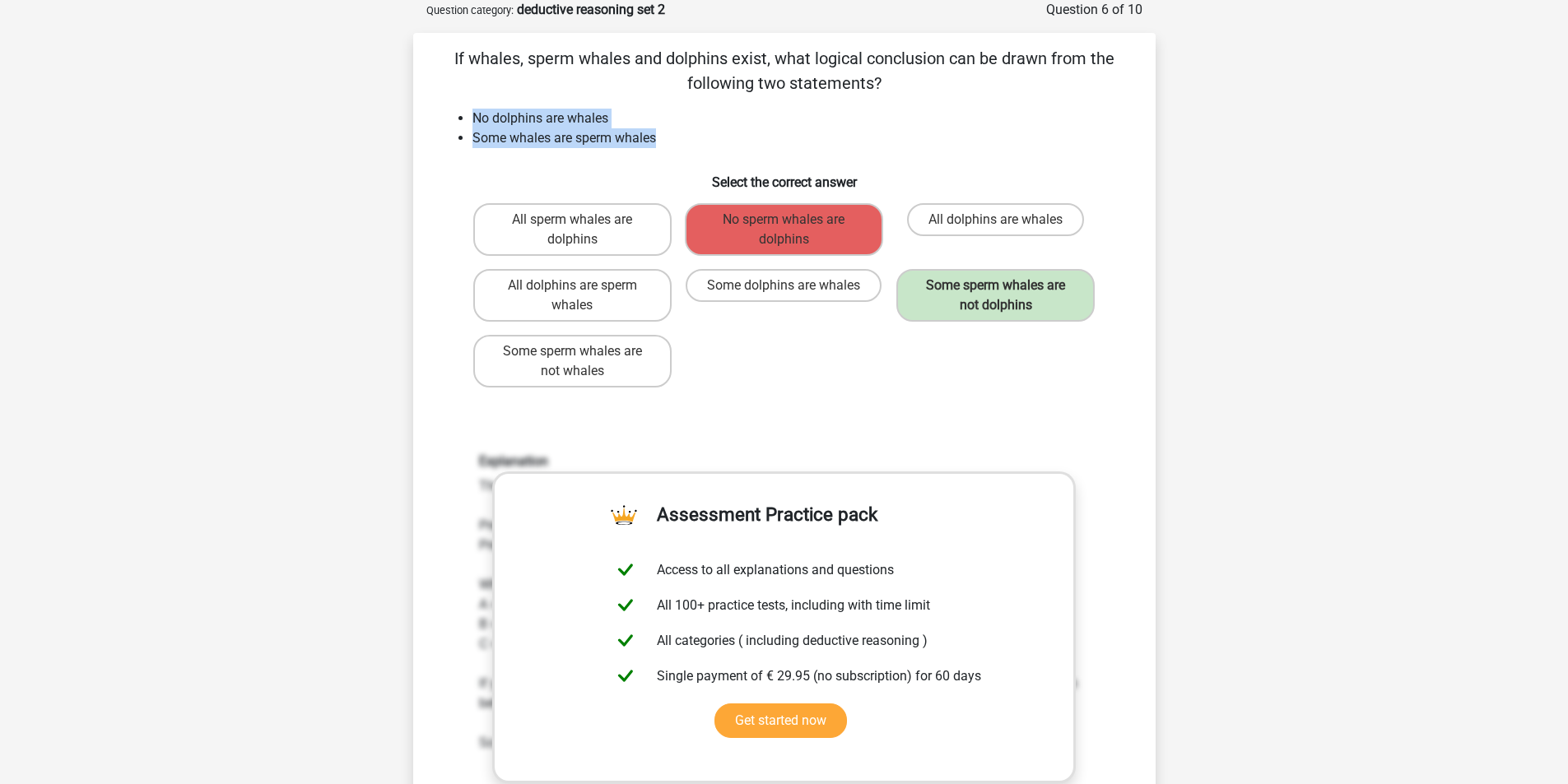
drag, startPoint x: 665, startPoint y: 138, endPoint x: 464, endPoint y: 123, distance: 201.6
click at [464, 123] on ul "No dolphins are whales Some whales are sperm whales" at bounding box center [784, 128] width 690 height 39
copy ul "No dolphins are whales Some whales are sperm whales"
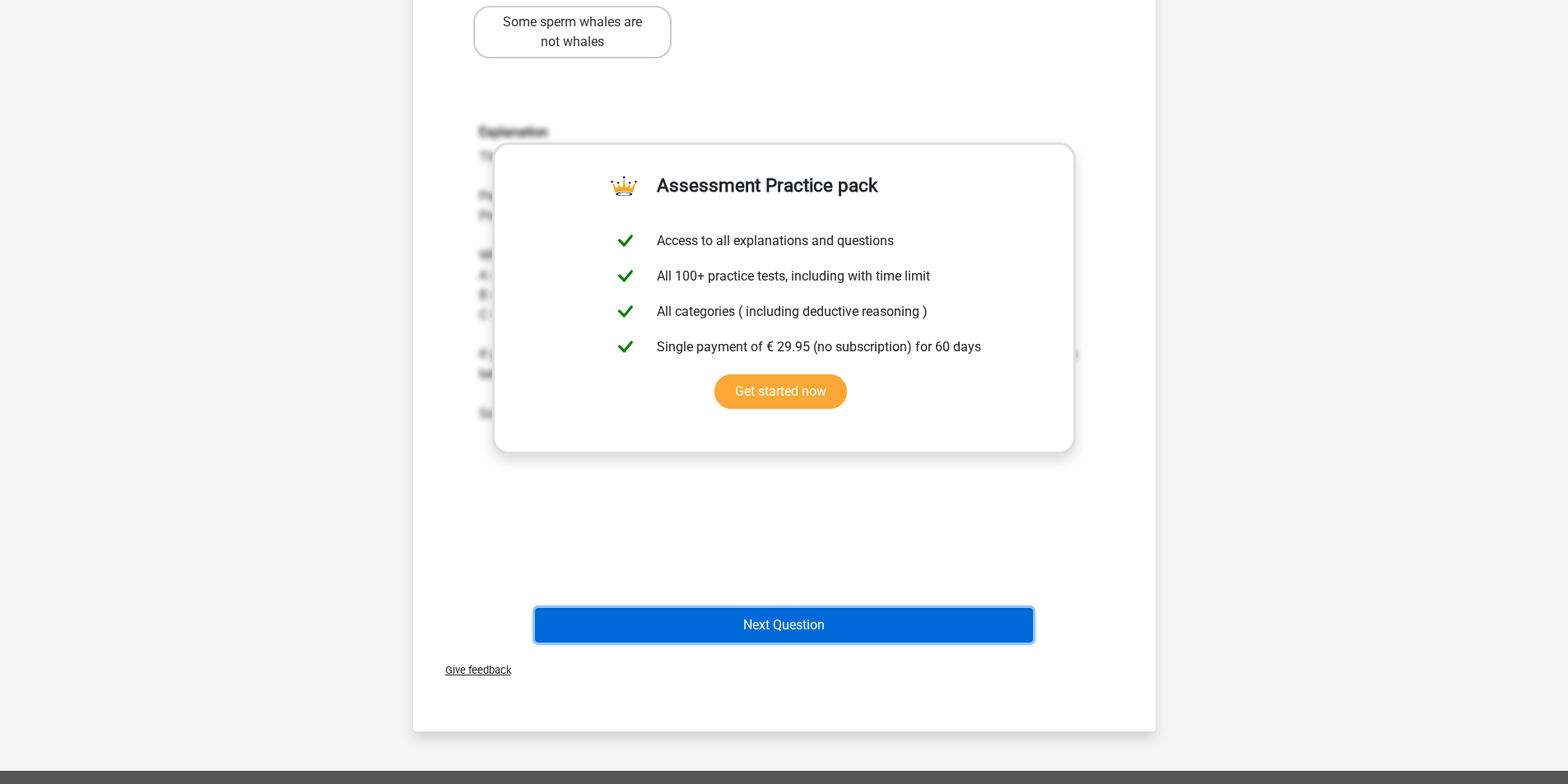
click at [770, 619] on button "Next Question" at bounding box center [784, 625] width 498 height 35
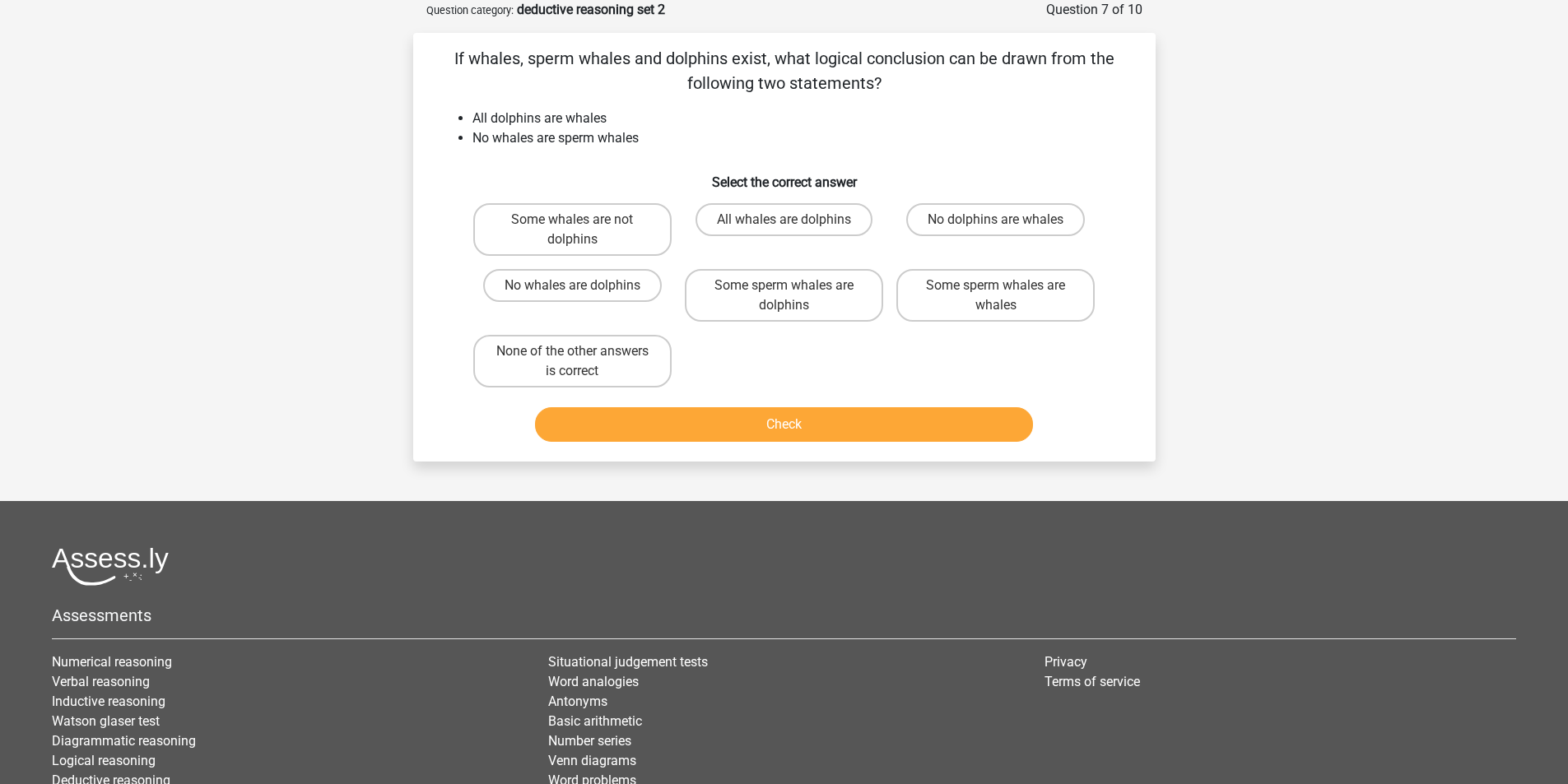
click at [1001, 293] on input "Some sperm whales are whales" at bounding box center [1001, 291] width 11 height 11
radio input "true"
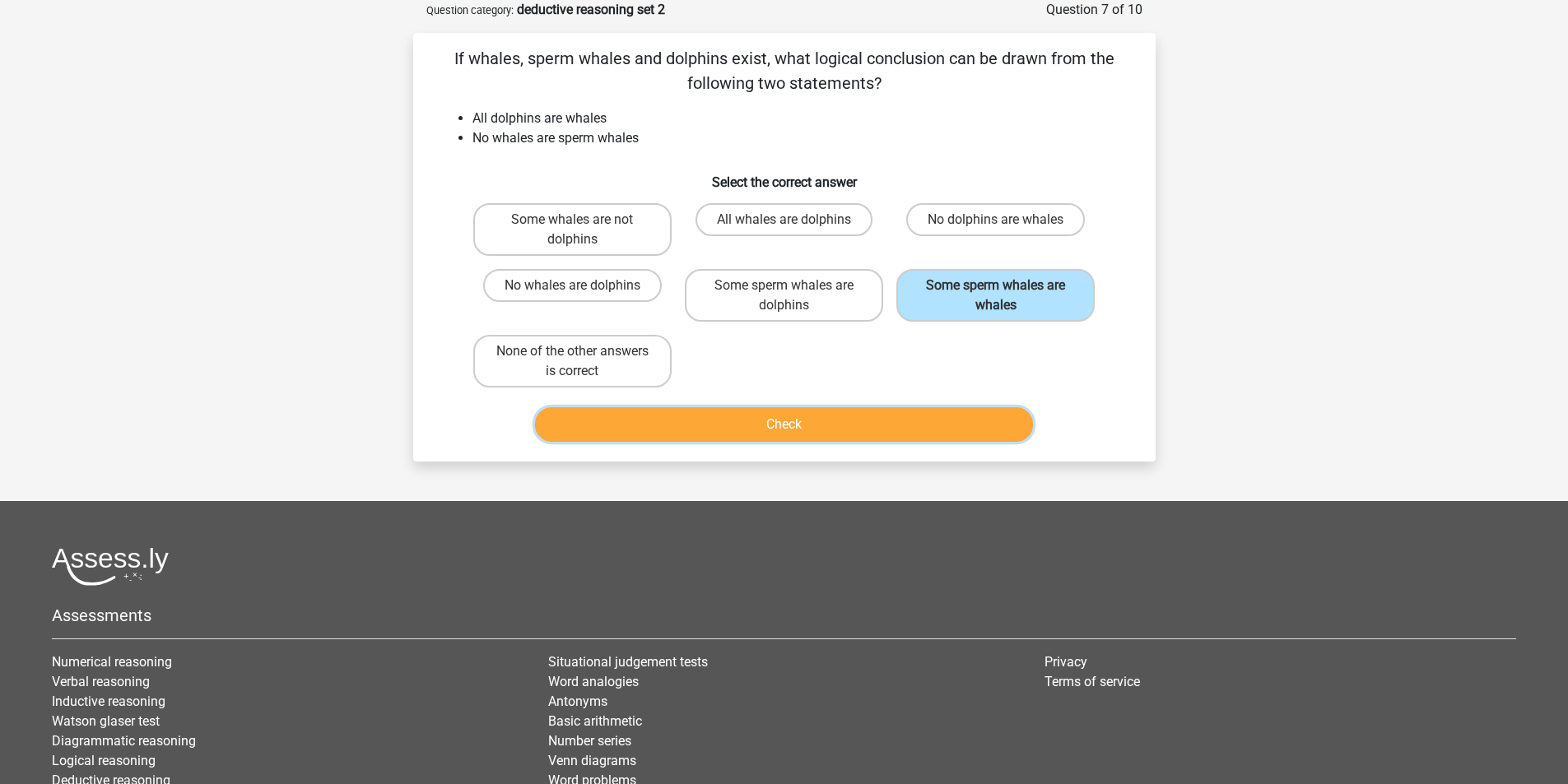
click at [843, 432] on button "Check" at bounding box center [784, 424] width 498 height 35
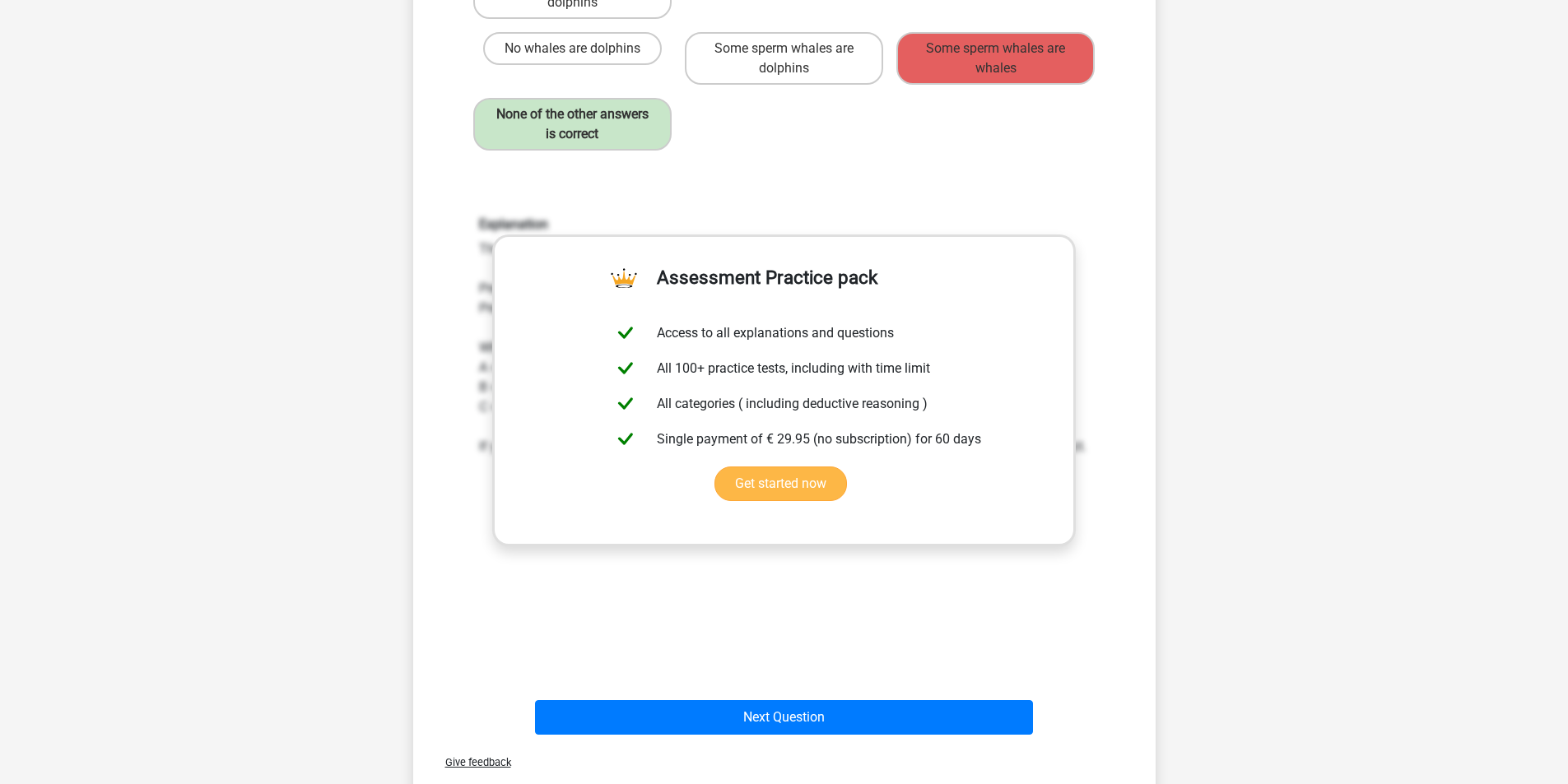
scroll to position [329, 0]
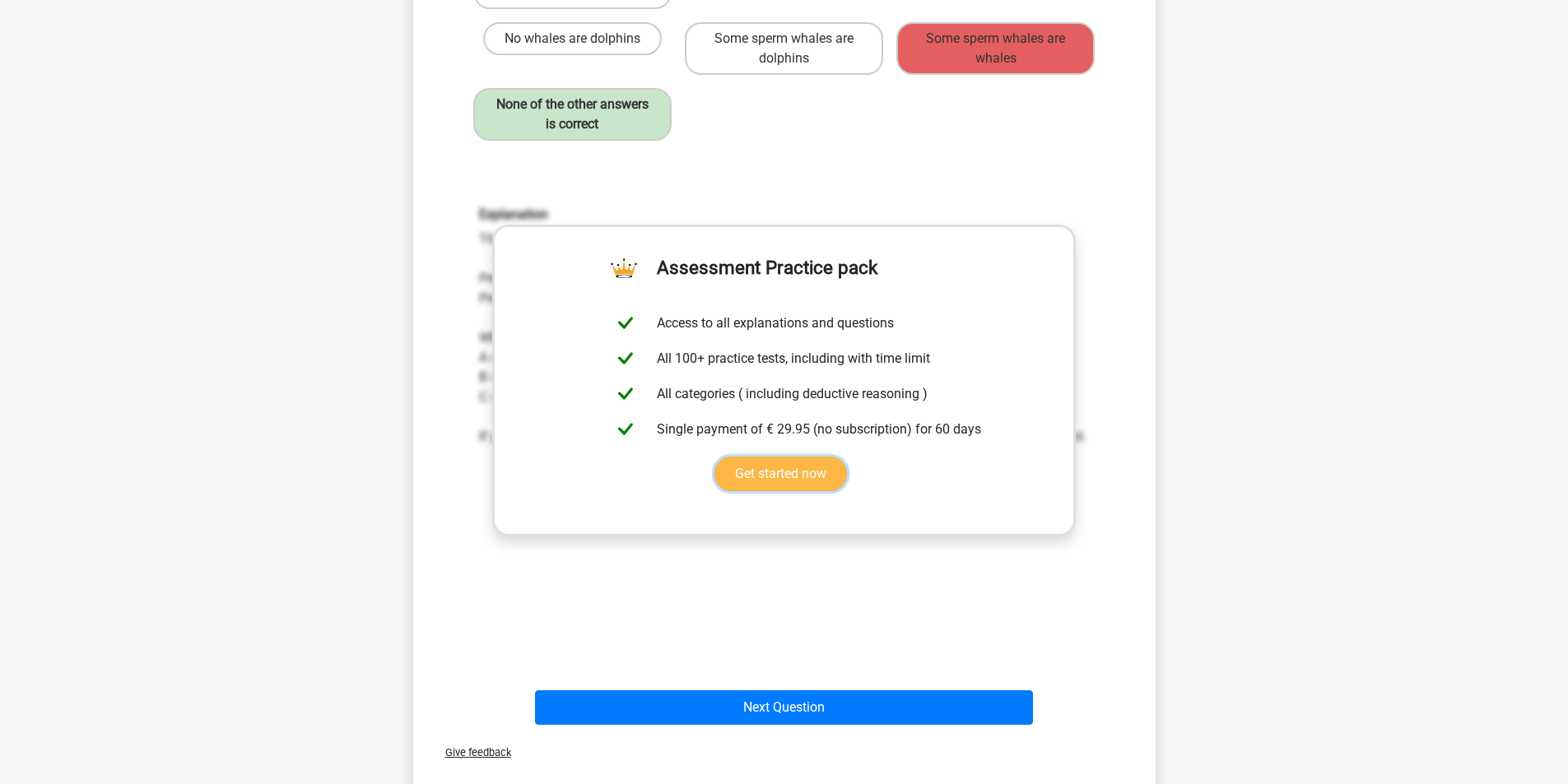
click at [799, 478] on link "Get started now" at bounding box center [780, 474] width 133 height 35
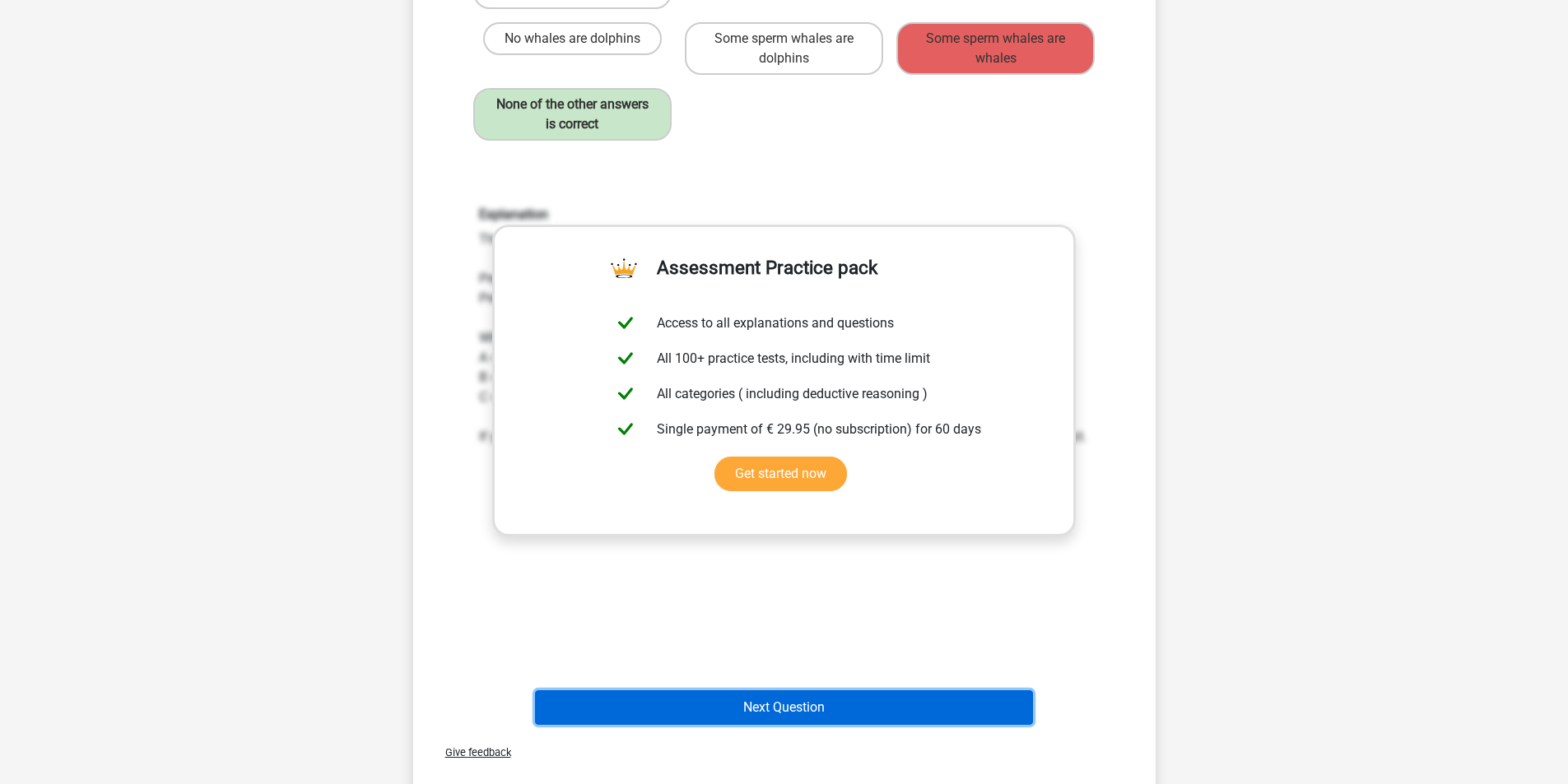
click at [795, 707] on button "Next Question" at bounding box center [784, 708] width 498 height 35
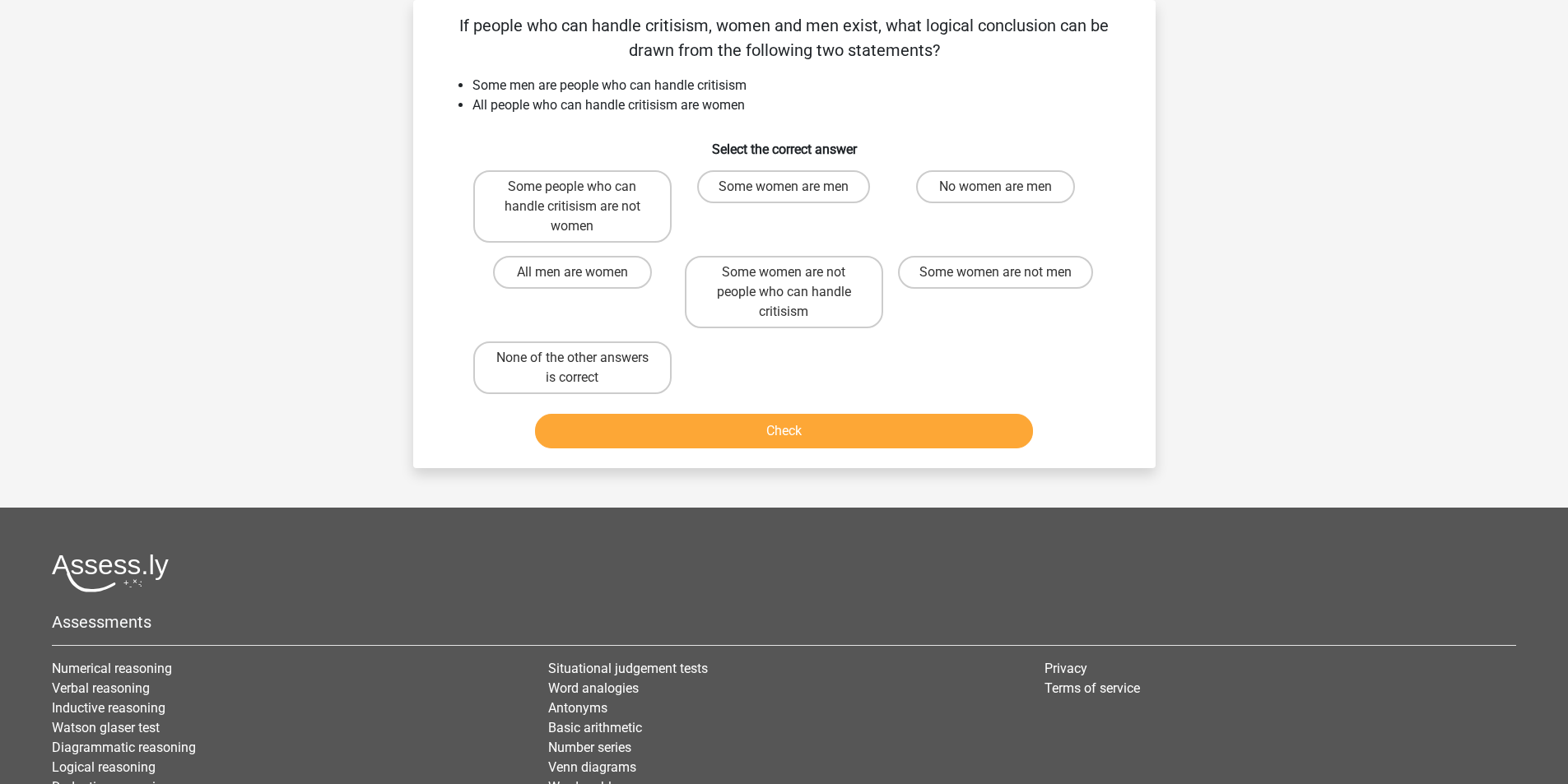
scroll to position [83, 0]
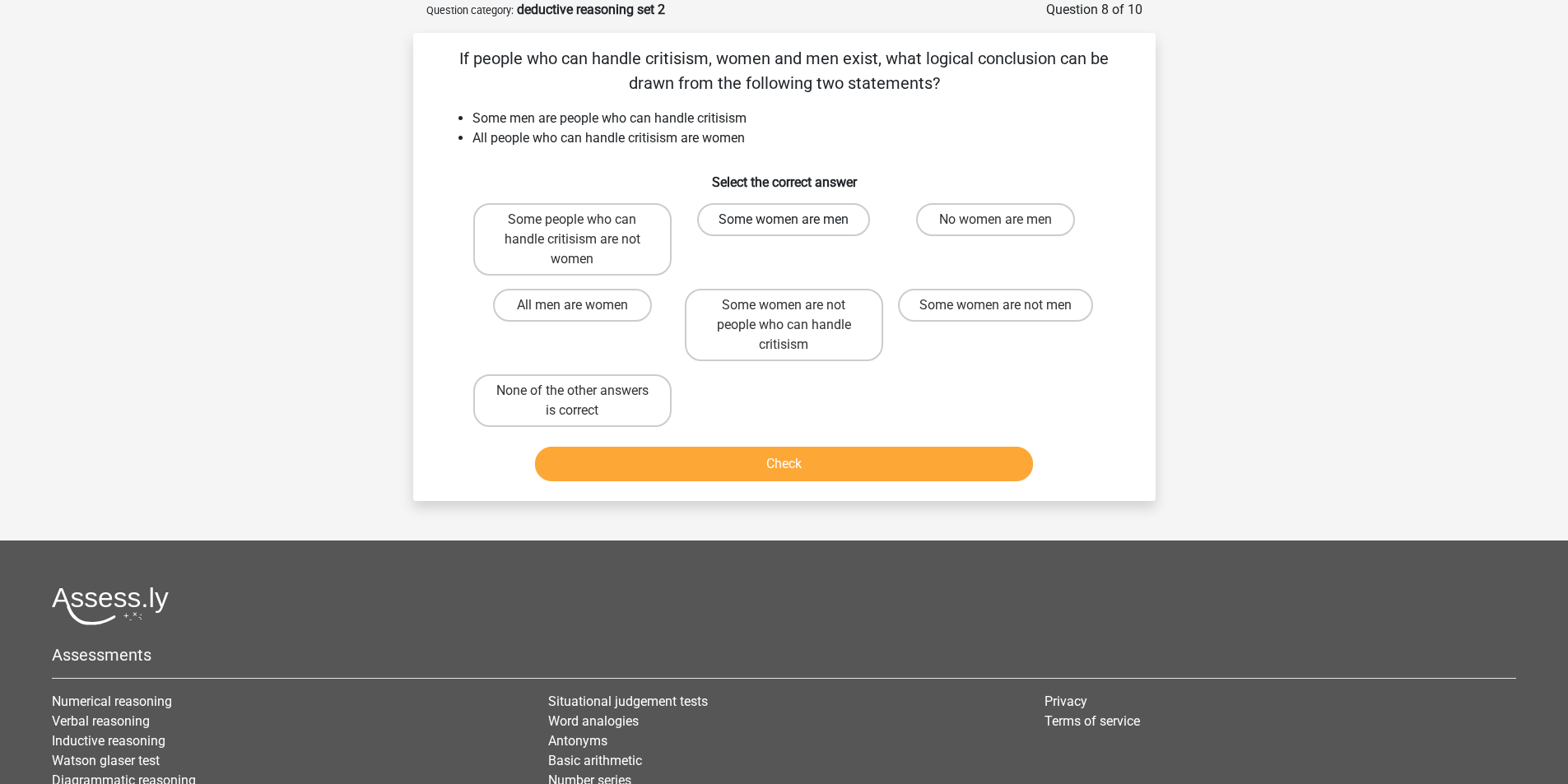
click at [761, 217] on label "Some women are men" at bounding box center [783, 220] width 173 height 33
click at [783, 220] on input "Some women are men" at bounding box center [789, 225] width 11 height 11
radio input "true"
click at [778, 466] on button "Check" at bounding box center [784, 464] width 498 height 35
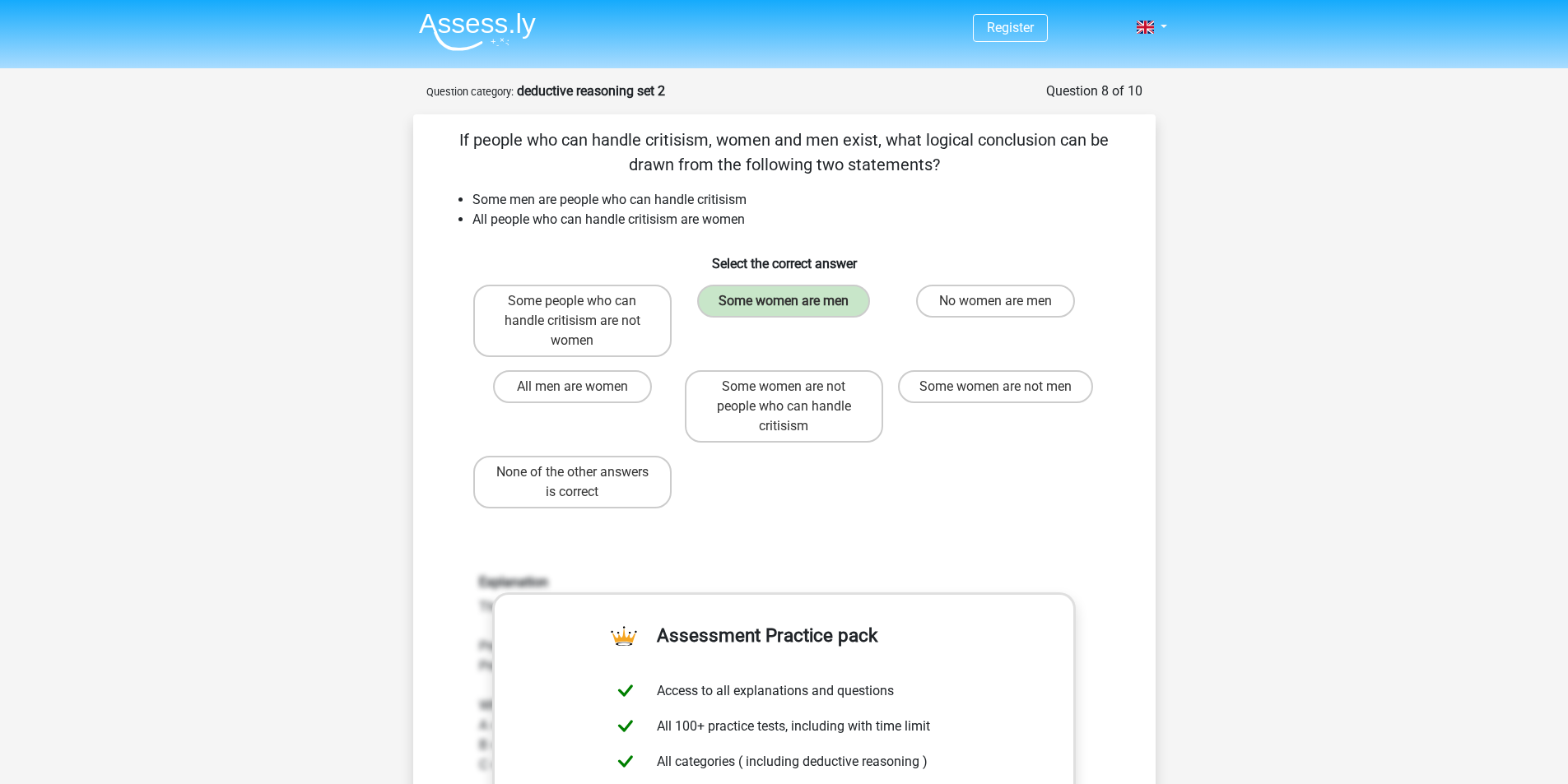
scroll to position [0, 0]
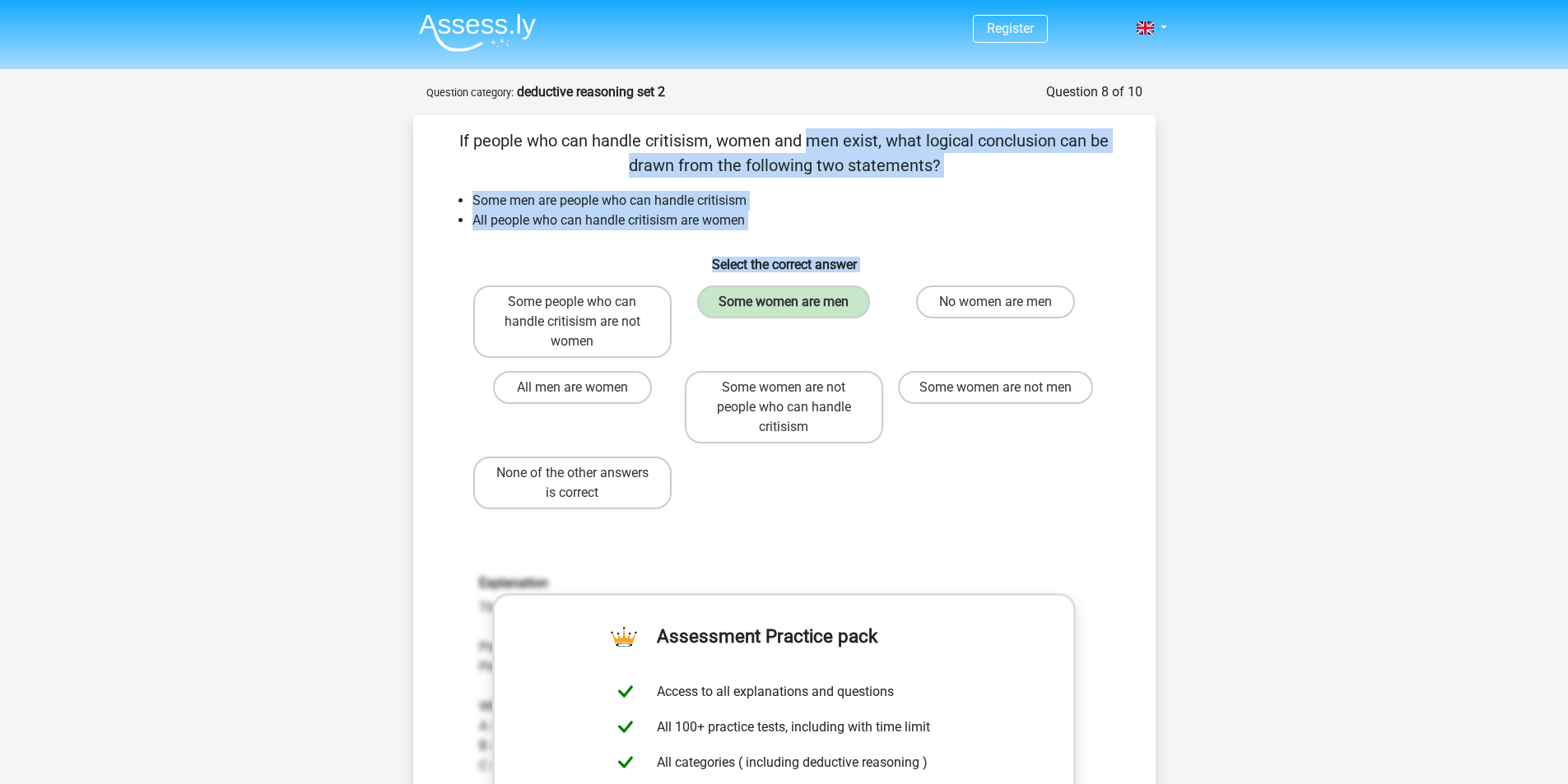
drag, startPoint x: 458, startPoint y: 141, endPoint x: 1049, endPoint y: 321, distance: 617.8
click at [1049, 321] on div "If people who can handle critisism, women and men exist, what logical conclusio…" at bounding box center [784, 614] width 729 height 972
